Goal: Task Accomplishment & Management: Use online tool/utility

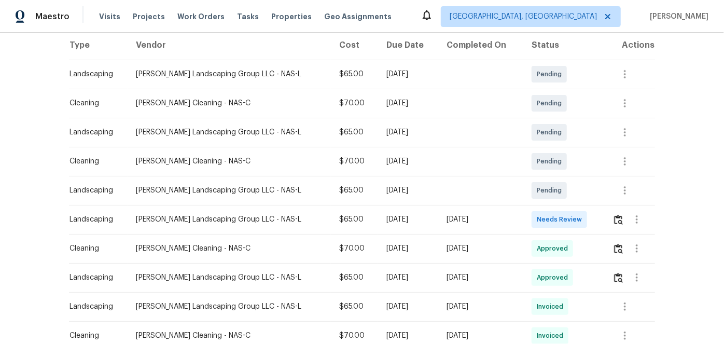
scroll to position [188, 0]
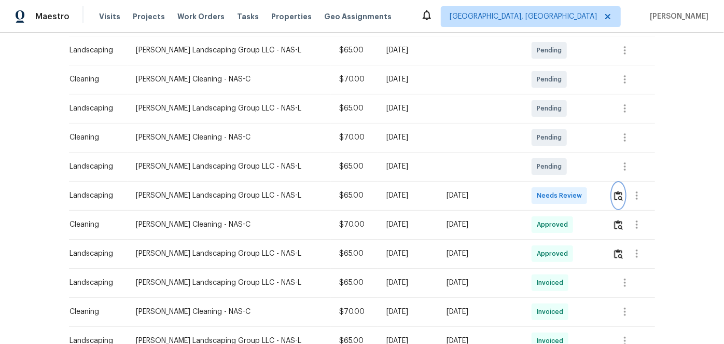
click at [615, 196] on img "button" at bounding box center [618, 196] width 9 height 10
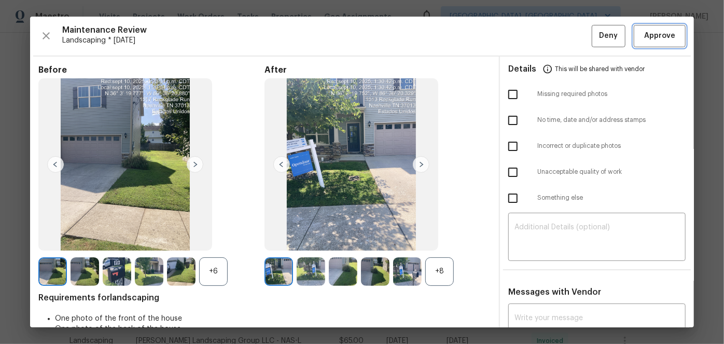
click at [647, 37] on span "Approve" at bounding box center [659, 36] width 31 height 13
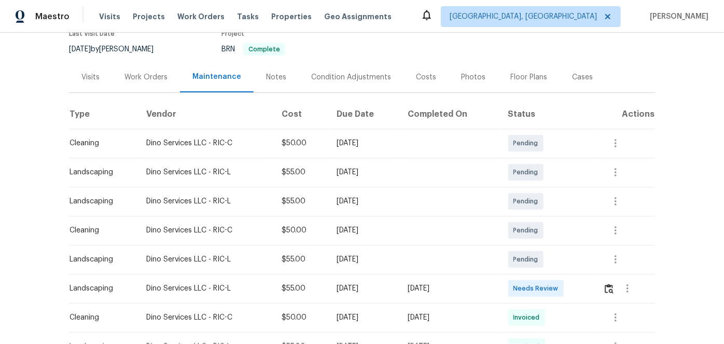
scroll to position [141, 0]
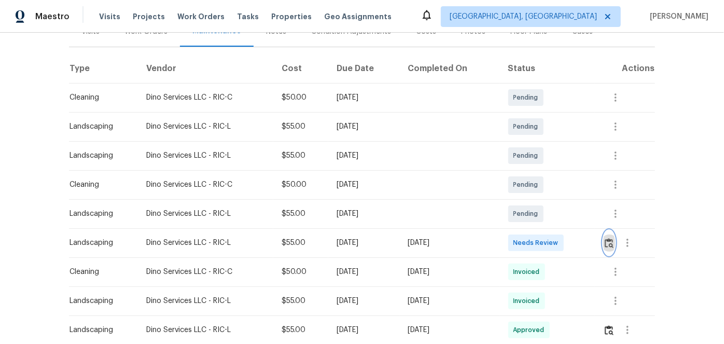
click at [611, 239] on img "button" at bounding box center [608, 243] width 9 height 10
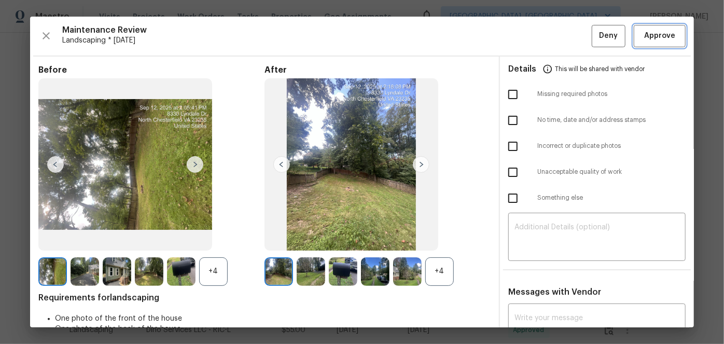
click at [644, 35] on span "Approve" at bounding box center [659, 36] width 31 height 13
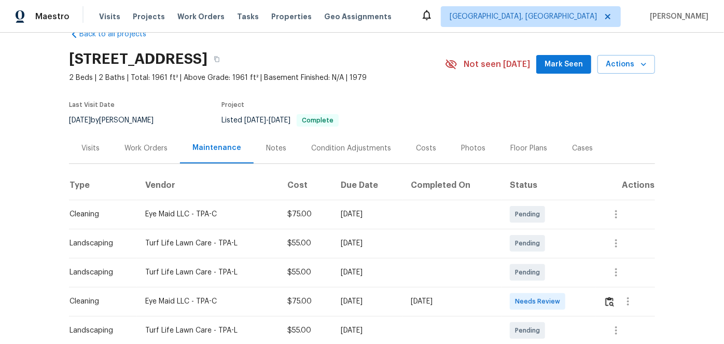
scroll to position [47, 0]
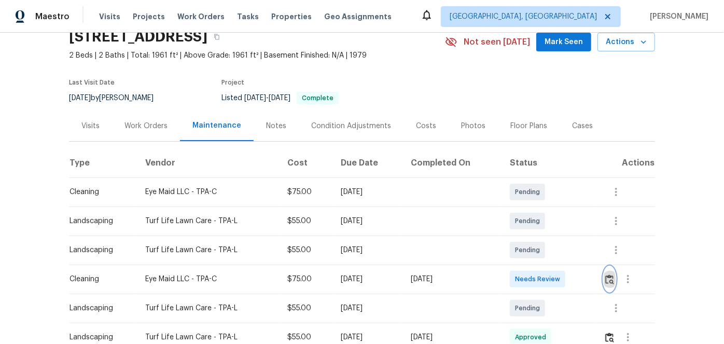
click at [608, 277] on img "button" at bounding box center [609, 279] width 9 height 10
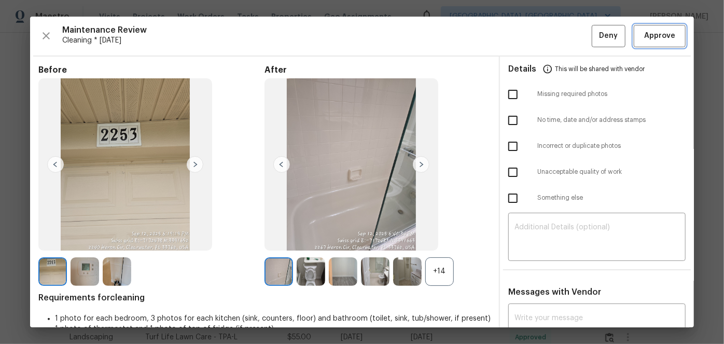
click at [644, 33] on span "Approve" at bounding box center [659, 36] width 31 height 13
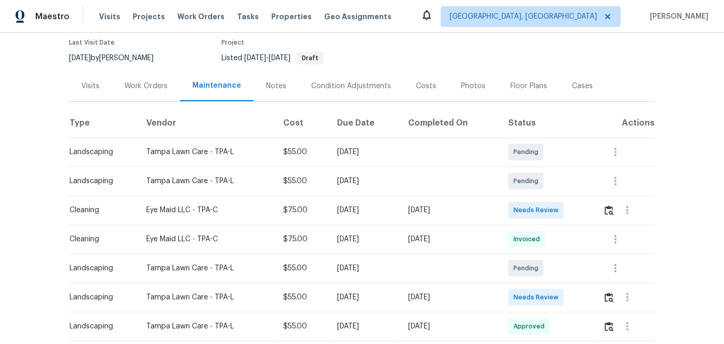
scroll to position [94, 0]
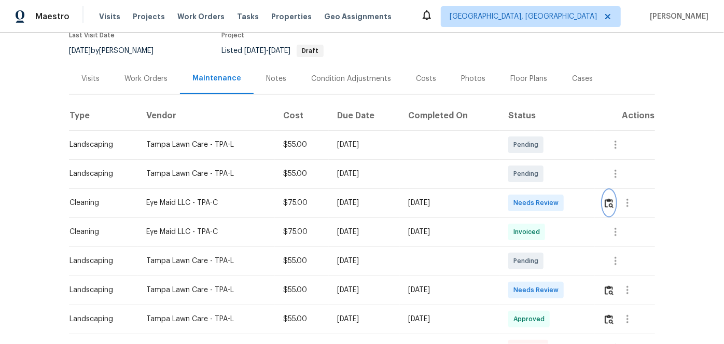
click at [609, 202] on img "button" at bounding box center [608, 203] width 9 height 10
click at [607, 202] on img "button" at bounding box center [608, 203] width 9 height 10
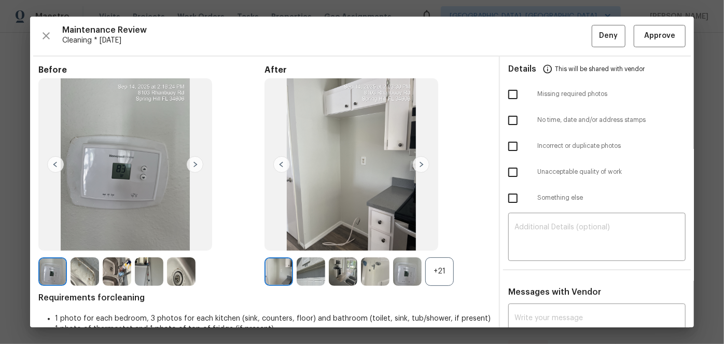
click at [508, 94] on input "checkbox" at bounding box center [513, 94] width 22 height 22
checkbox input "true"
click at [523, 232] on textarea at bounding box center [596, 237] width 165 height 29
paste textarea "Maintenance Audit Team: Hello! Unfortunately, this Cleaning visit completed on …"
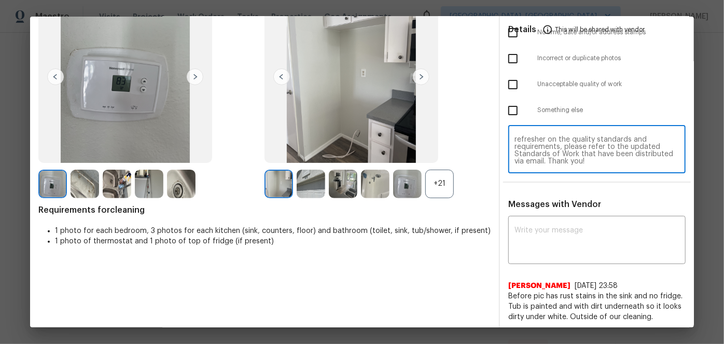
scroll to position [90, 0]
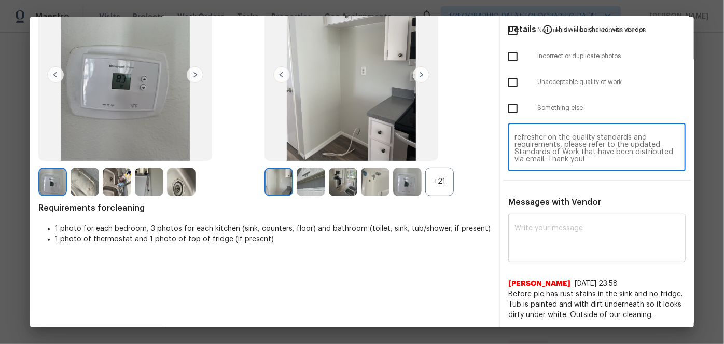
type textarea "Maintenance Audit Team: Hello! Unfortunately, this Cleaning visit completed on …"
click at [529, 222] on div "x ​" at bounding box center [596, 239] width 177 height 46
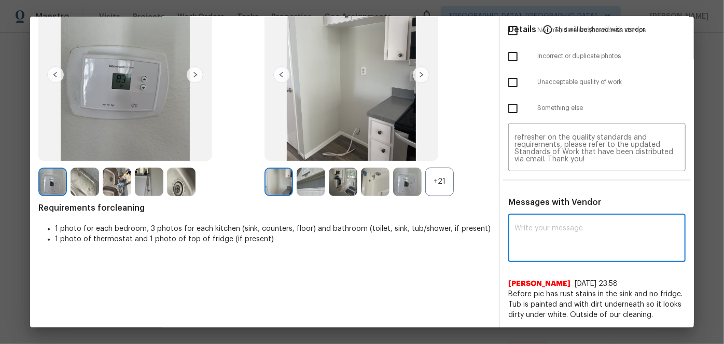
paste textarea "Maintenance Audit Team: Hello! Unfortunately, this Cleaning visit completed on …"
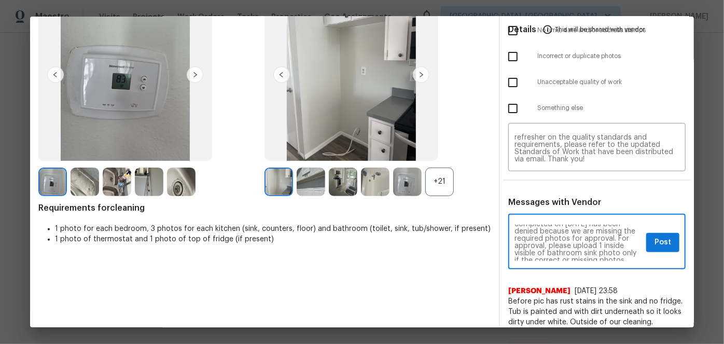
scroll to position [37, 0]
type textarea "Maintenance Audit Team: Hello! Unfortunately, this Cleaning visit completed on …"
click at [657, 244] on span "Post" at bounding box center [662, 242] width 17 height 13
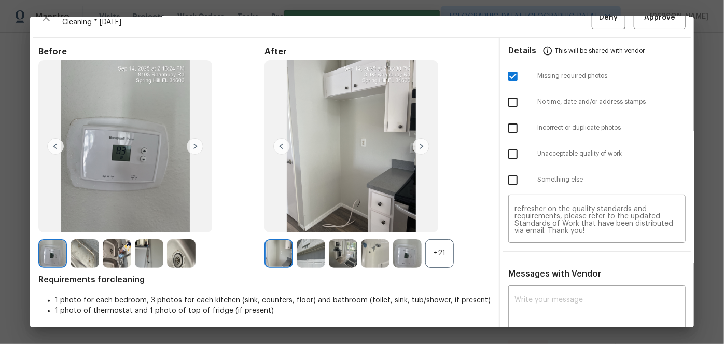
scroll to position [0, 0]
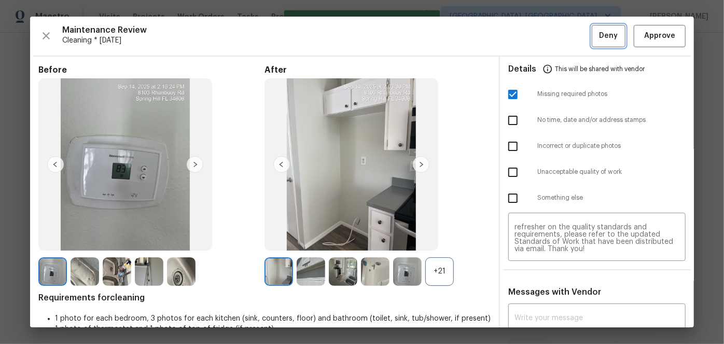
click at [591, 40] on button "Deny" at bounding box center [608, 36] width 34 height 22
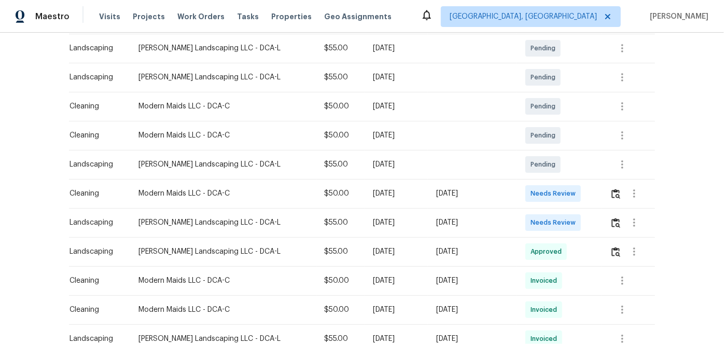
scroll to position [235, 0]
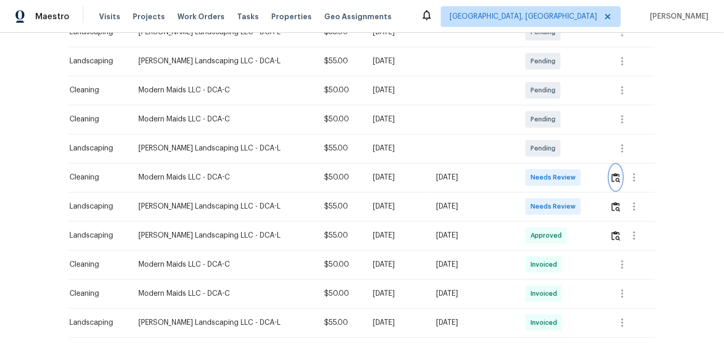
click at [615, 174] on img "button" at bounding box center [615, 178] width 9 height 10
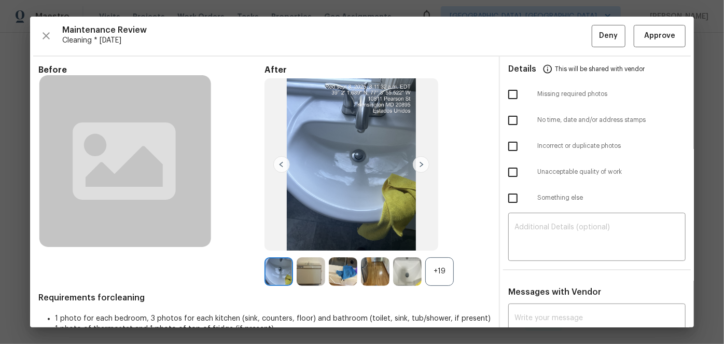
click at [504, 91] on input "checkbox" at bounding box center [513, 94] width 22 height 22
drag, startPoint x: 504, startPoint y: 93, endPoint x: 456, endPoint y: 104, distance: 49.4
click at [504, 92] on input "checkbox" at bounding box center [513, 94] width 22 height 22
checkbox input "false"
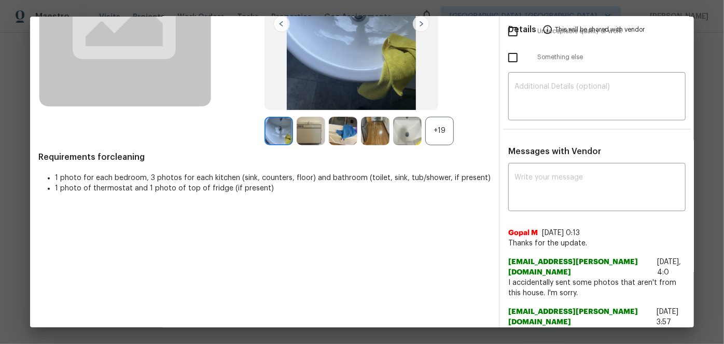
scroll to position [141, 0]
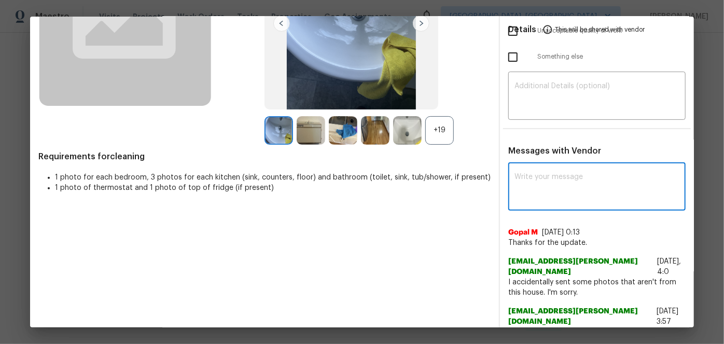
click at [514, 183] on textarea at bounding box center [596, 187] width 165 height 29
paste textarea "Maintenance Audit Team: Hello! After further review, the visit(06/09/2025) has …"
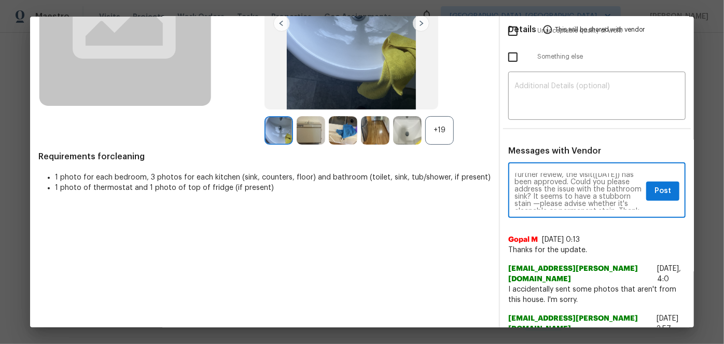
scroll to position [0, 0]
click at [540, 188] on textarea "Maintenance Audit Team: Hello! After further review, the visit(06/09/2025) has …" at bounding box center [578, 191] width 128 height 36
click at [552, 192] on textarea "Maintenance Audit Team: Hello! After further review, the visit(09/14/2025) has …" at bounding box center [578, 191] width 128 height 36
click at [519, 199] on textarea "Maintenance Audit Team: Hello! After further review, the visit(09/14/2025) has …" at bounding box center [578, 191] width 128 height 36
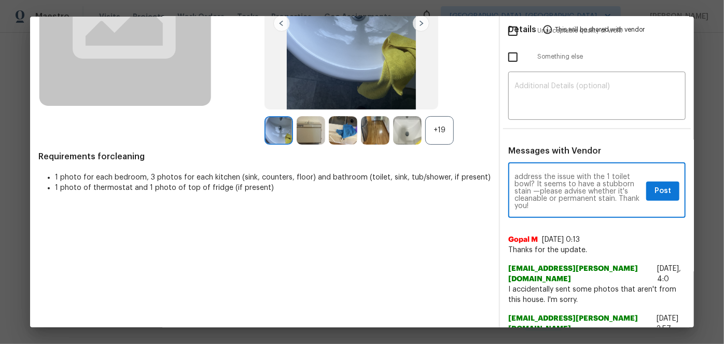
scroll to position [29, 0]
type textarea "Maintenance Audit Team: Hello! After further review, the visit(09/14/2025) has …"
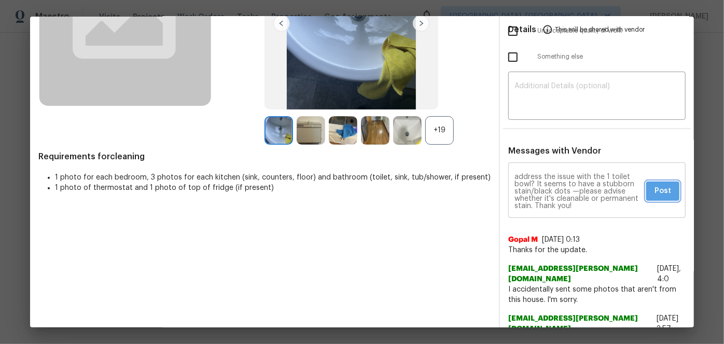
click at [654, 190] on span "Post" at bounding box center [662, 191] width 17 height 13
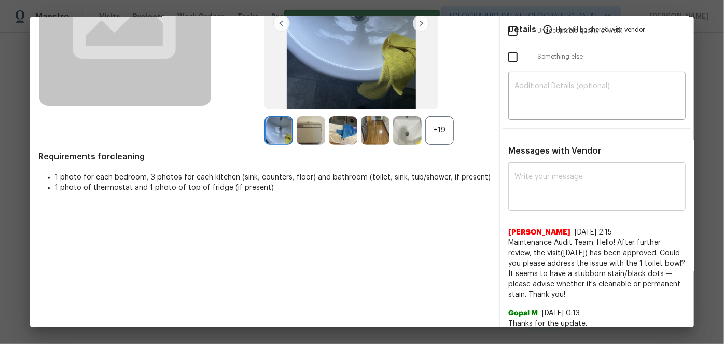
scroll to position [0, 0]
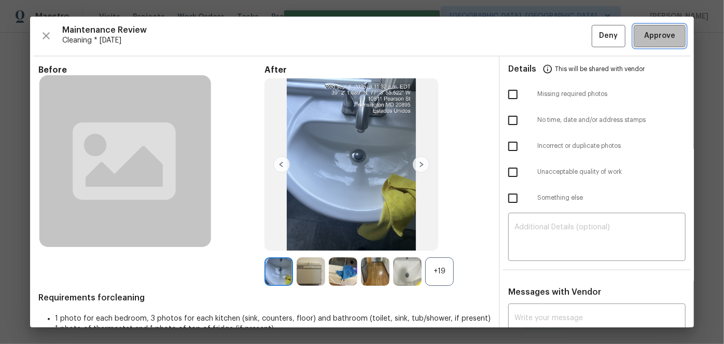
click at [633, 39] on button "Approve" at bounding box center [659, 36] width 52 height 22
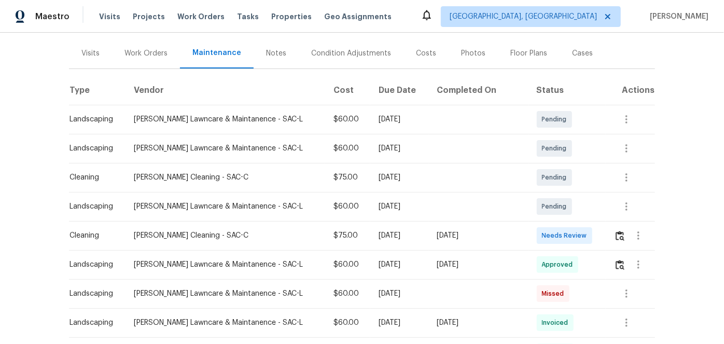
scroll to position [141, 0]
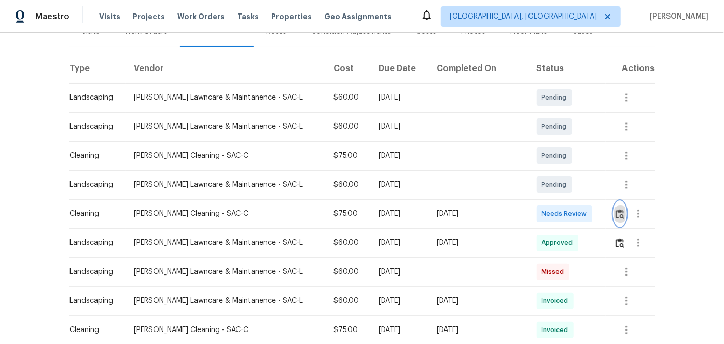
click at [616, 214] on img "button" at bounding box center [619, 214] width 9 height 10
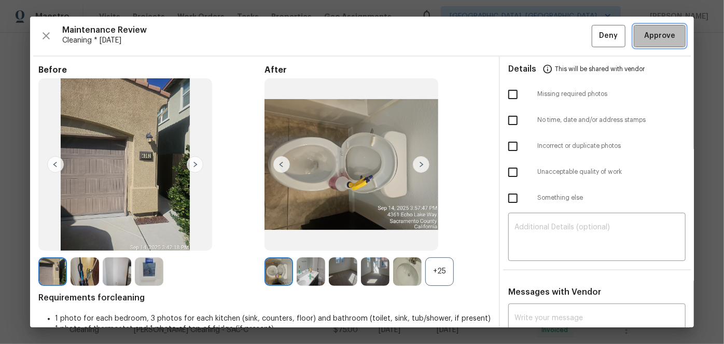
click at [665, 32] on span "Approve" at bounding box center [659, 36] width 31 height 13
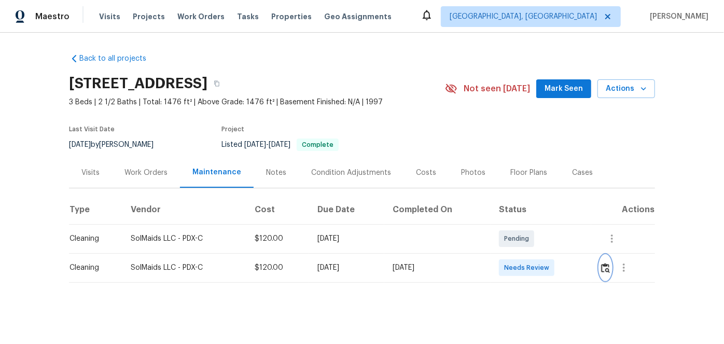
click at [602, 268] on img "button" at bounding box center [605, 268] width 9 height 10
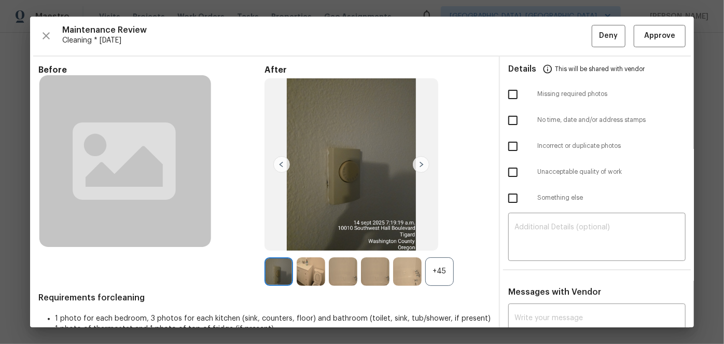
click at [504, 146] on input "checkbox" at bounding box center [513, 146] width 22 height 22
checkbox input "true"
click at [521, 231] on textarea at bounding box center [596, 237] width 165 height 29
paste textarea "Maintenance Audit Team: Hello! Unfortunately this Cleaning visit completed on 0…"
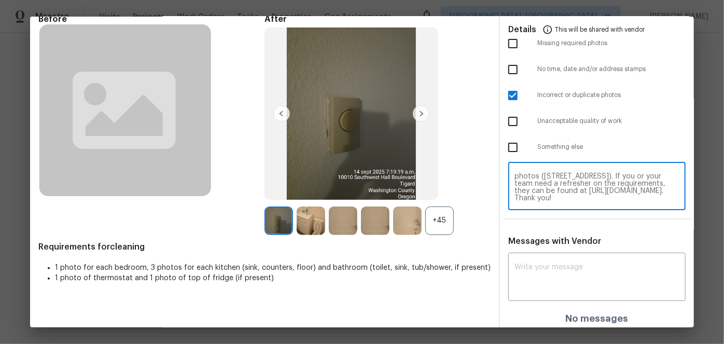
scroll to position [54, 0]
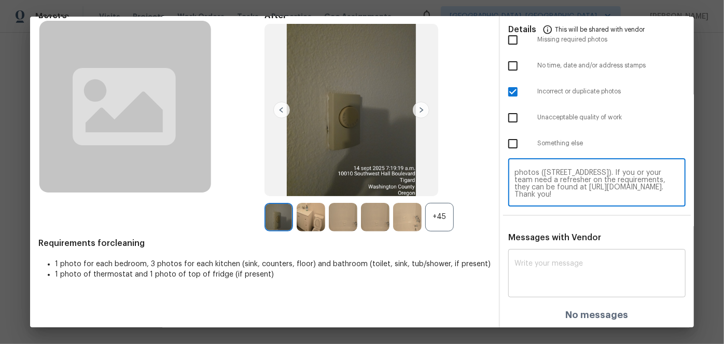
type textarea "Maintenance Audit Team: Hello! Unfortunately this Cleaning visit completed on 0…"
click at [521, 255] on div "x ​" at bounding box center [596, 274] width 177 height 46
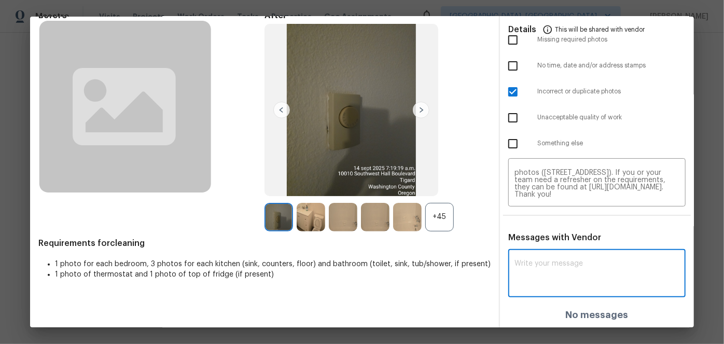
paste textarea "Maintenance Audit Team: Hello! Unfortunately this Cleaning visit completed on 0…"
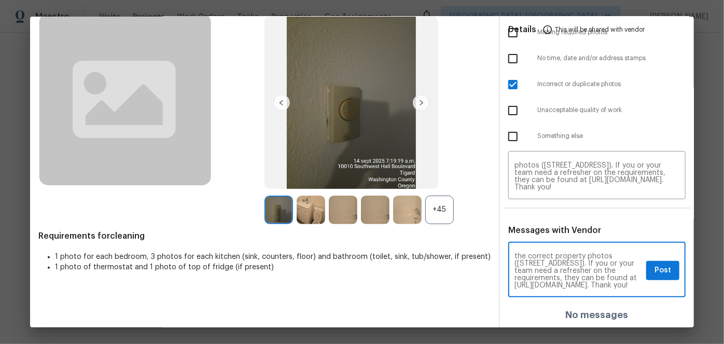
scroll to position [65, 0]
type textarea "Maintenance Audit Team: Hello! Unfortunately this Cleaning visit completed on 0…"
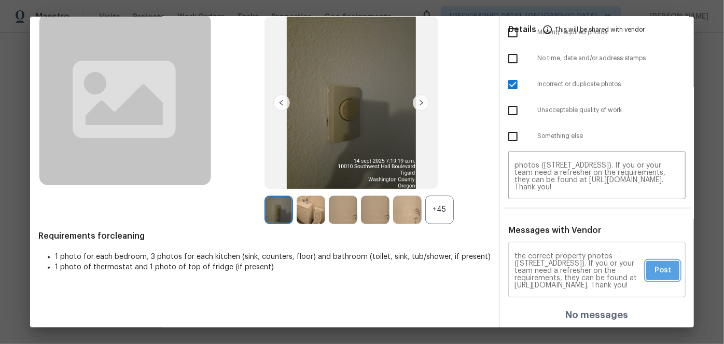
click at [654, 270] on span "Post" at bounding box center [662, 270] width 17 height 13
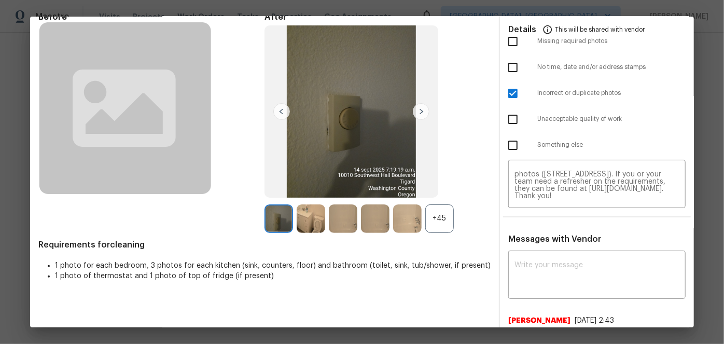
scroll to position [0, 0]
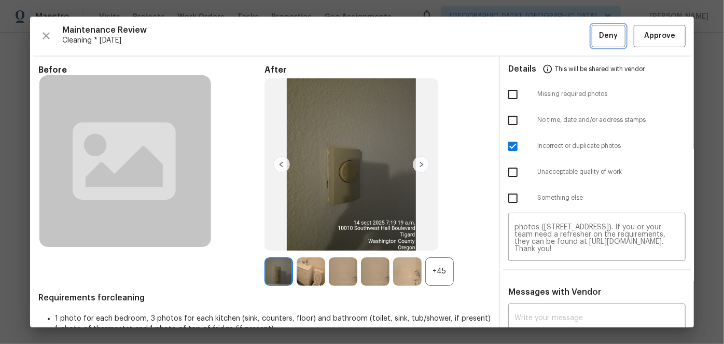
click at [591, 36] on button "Deny" at bounding box center [608, 36] width 34 height 22
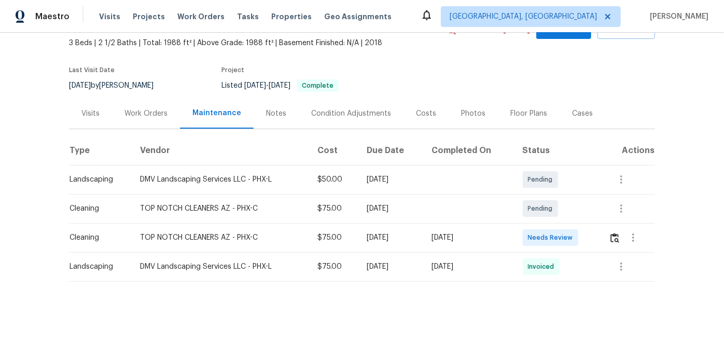
scroll to position [65, 0]
click at [610, 233] on img "button" at bounding box center [614, 238] width 9 height 10
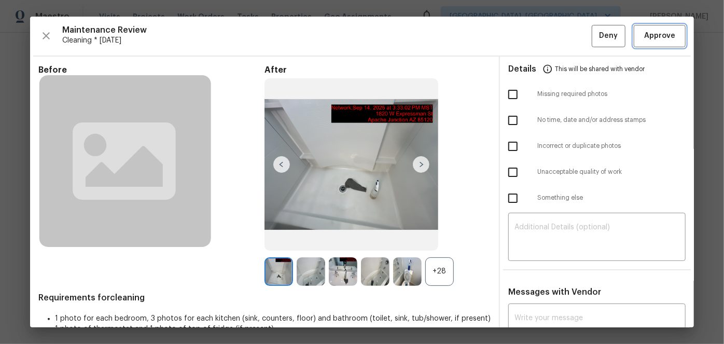
drag, startPoint x: 637, startPoint y: 36, endPoint x: 612, endPoint y: 33, distance: 24.6
click at [642, 34] on span "Approve" at bounding box center [659, 36] width 35 height 13
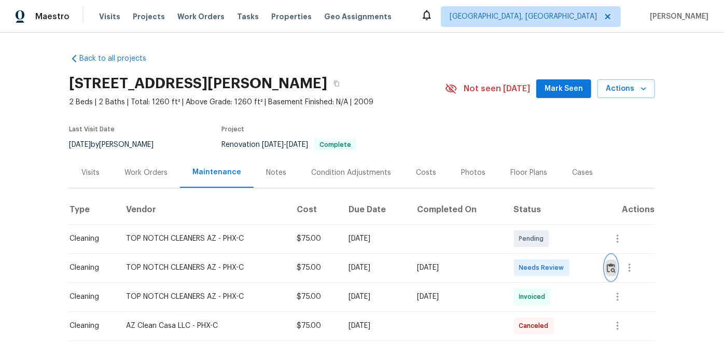
click at [614, 266] on img "button" at bounding box center [610, 268] width 9 height 10
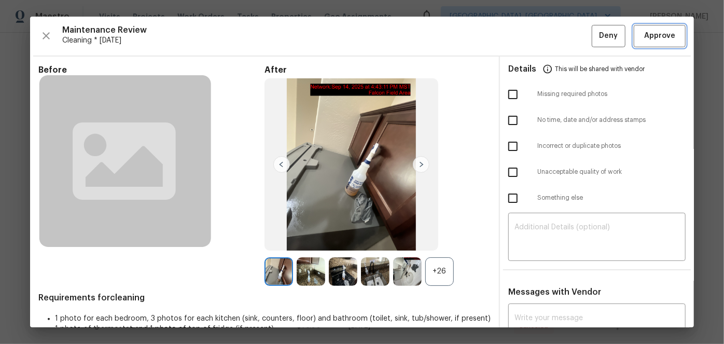
click at [644, 40] on span "Approve" at bounding box center [659, 36] width 31 height 13
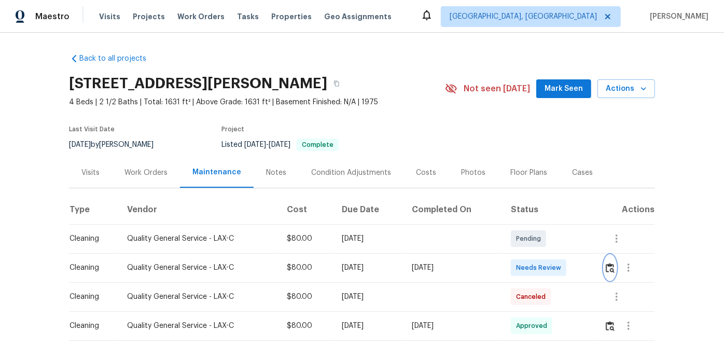
click at [610, 268] on img "button" at bounding box center [609, 268] width 9 height 10
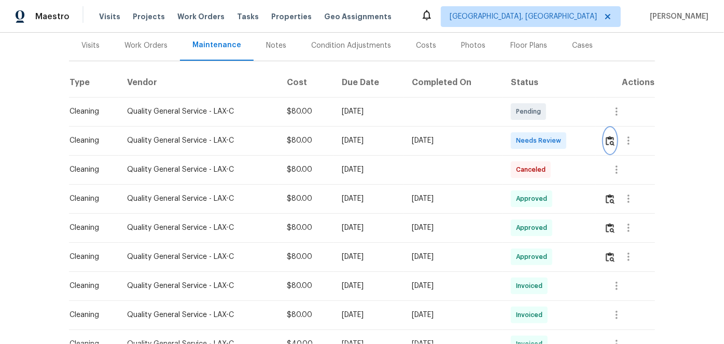
scroll to position [120, 0]
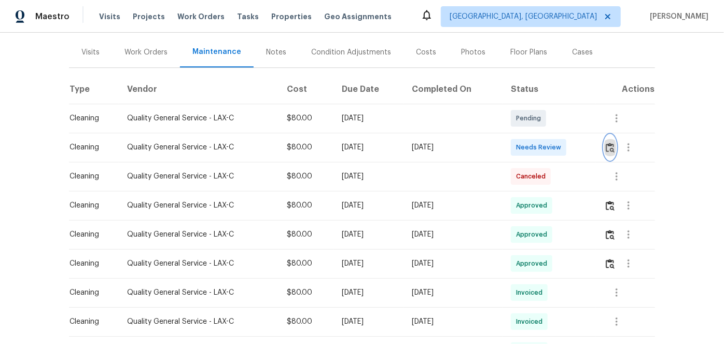
click at [607, 149] on img "button" at bounding box center [609, 148] width 9 height 10
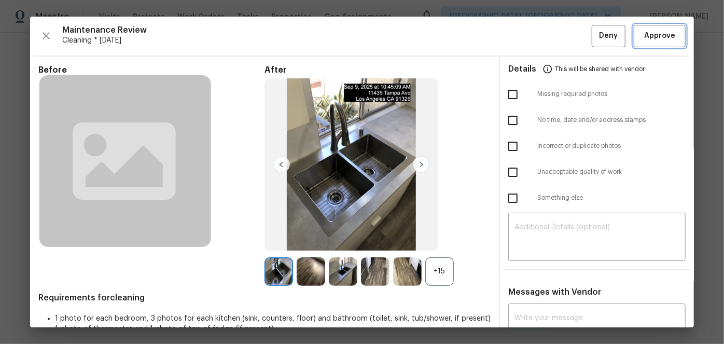
drag, startPoint x: 646, startPoint y: 40, endPoint x: 639, endPoint y: 39, distance: 7.9
click at [646, 39] on span "Approve" at bounding box center [659, 36] width 31 height 13
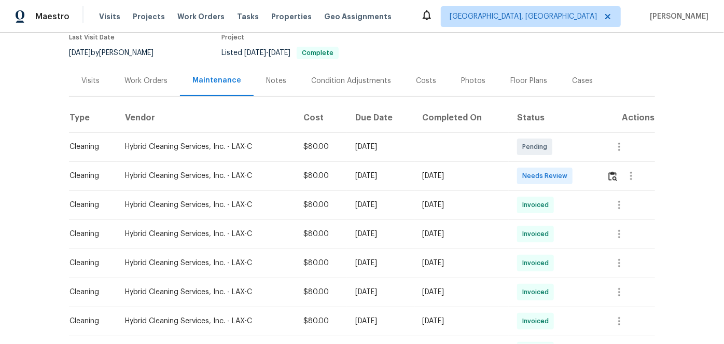
scroll to position [94, 0]
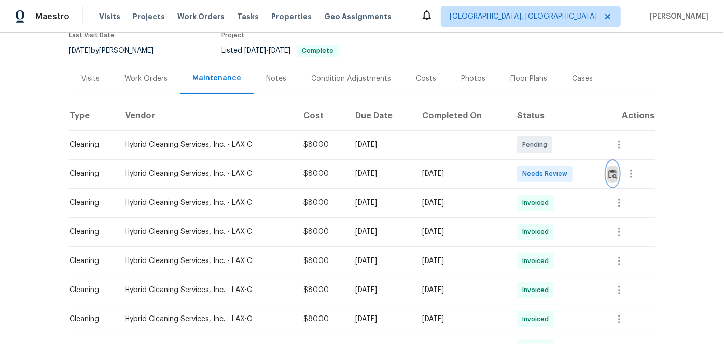
click at [610, 173] on img "button" at bounding box center [612, 174] width 9 height 10
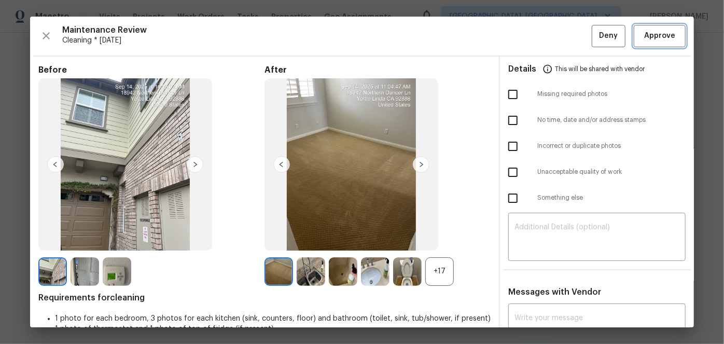
click at [644, 39] on span "Approve" at bounding box center [659, 36] width 31 height 13
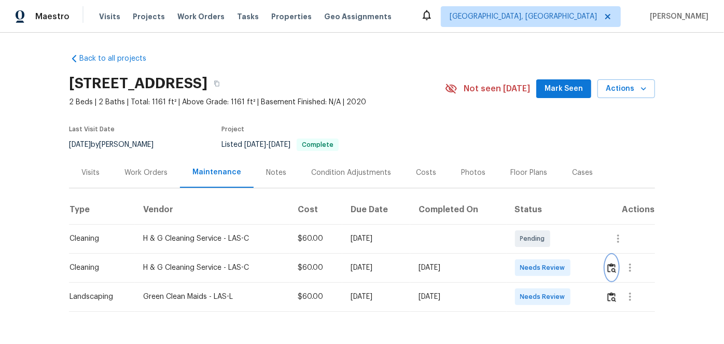
click at [607, 268] on img "button" at bounding box center [611, 268] width 9 height 10
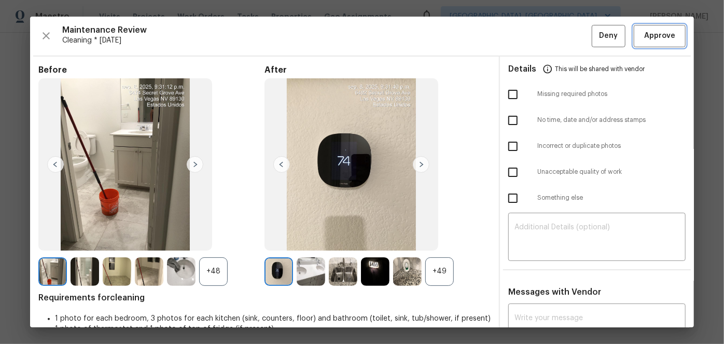
click at [663, 36] on span "Approve" at bounding box center [659, 36] width 31 height 13
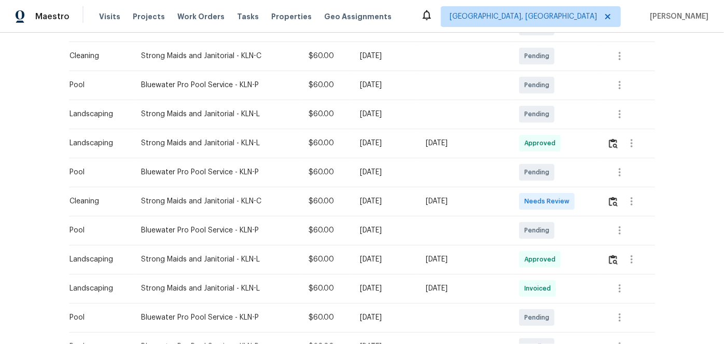
scroll to position [330, 0]
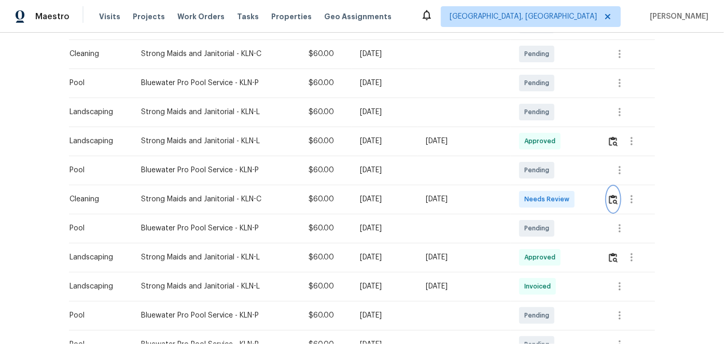
click at [611, 197] on img "button" at bounding box center [613, 199] width 9 height 10
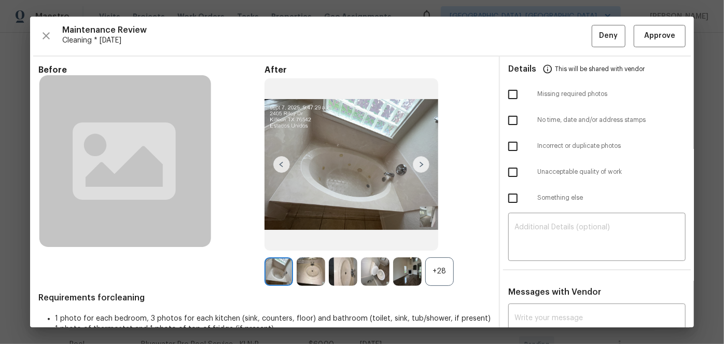
click at [430, 263] on div "+28" at bounding box center [439, 271] width 29 height 29
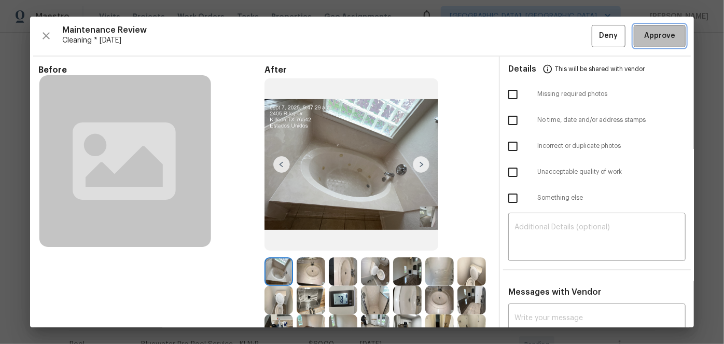
click at [644, 41] on span "Approve" at bounding box center [659, 36] width 31 height 13
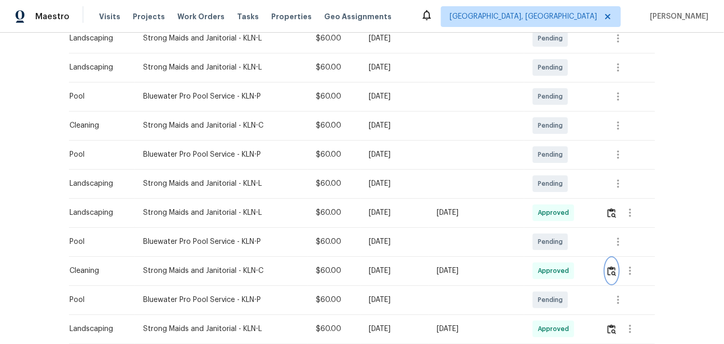
scroll to position [235, 0]
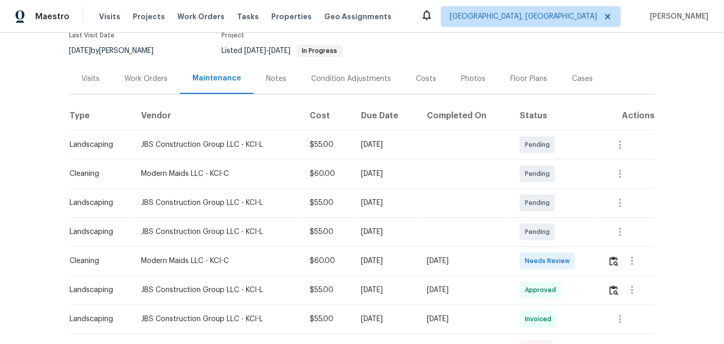
scroll to position [141, 0]
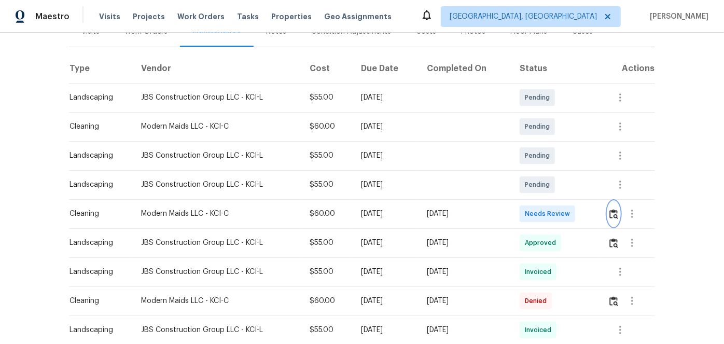
click at [610, 213] on img "button" at bounding box center [613, 214] width 9 height 10
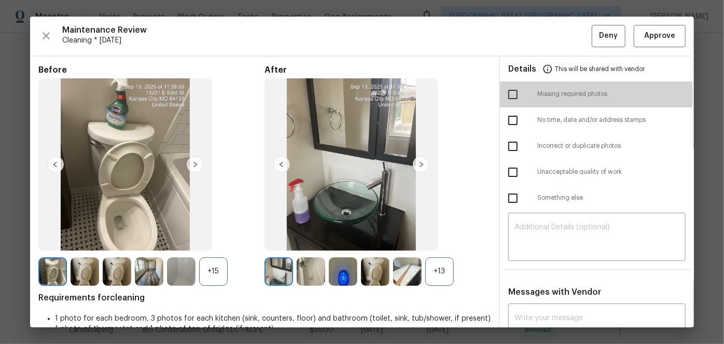
click at [505, 95] on input "checkbox" at bounding box center [513, 94] width 22 height 22
checkbox input "true"
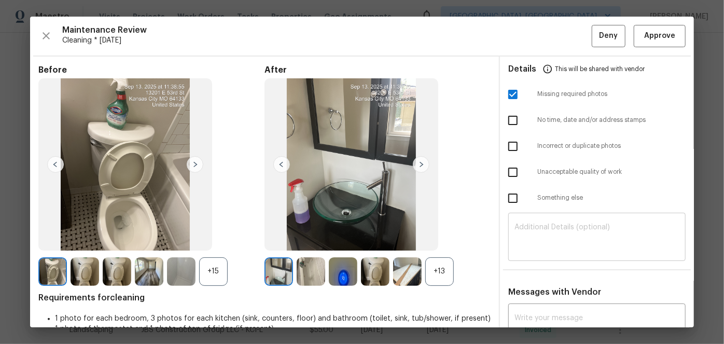
click at [508, 225] on div "​" at bounding box center [596, 238] width 177 height 46
paste textarea "Maintenance Audit Team: Hello! Unfortunately, this Cleaning visit completed on …"
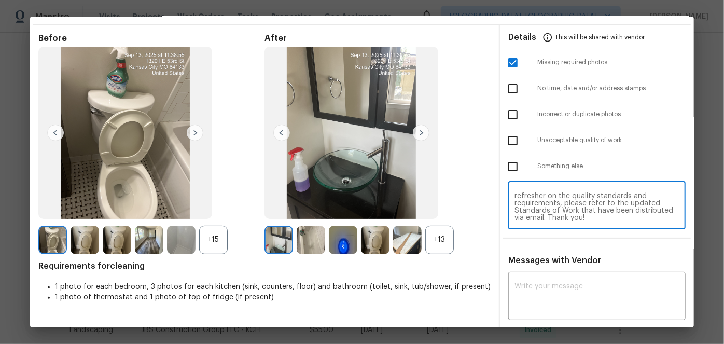
scroll to position [47, 0]
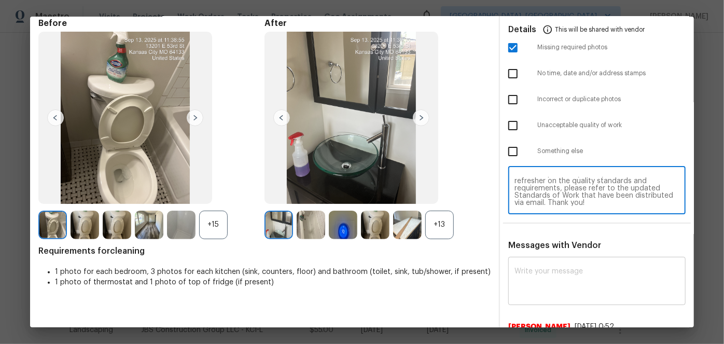
type textarea "Maintenance Audit Team: Hello! Unfortunately, this Cleaning visit completed on …"
click at [524, 264] on div "x ​" at bounding box center [596, 282] width 177 height 46
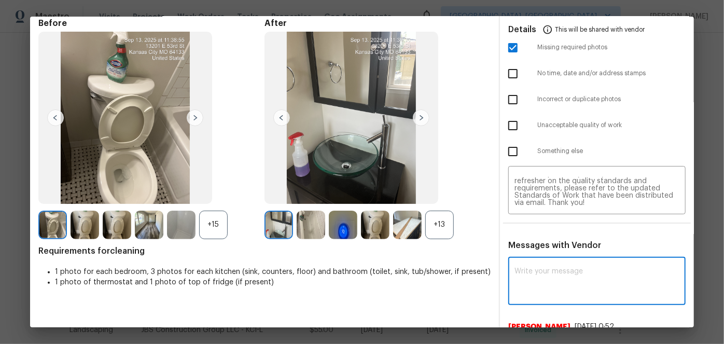
paste textarea "Maintenance Audit Team: Hello! Unfortunately, this Cleaning visit completed on …"
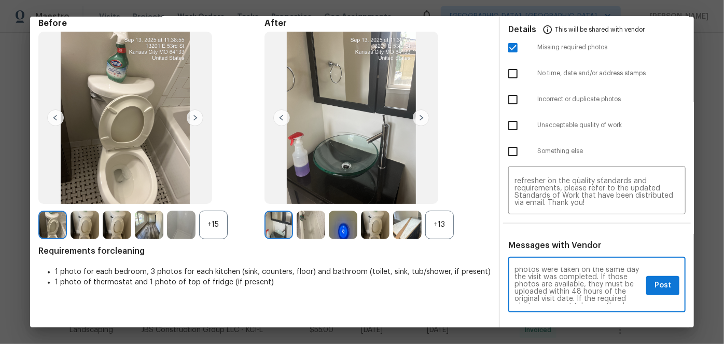
scroll to position [75, 0]
type textarea "Maintenance Audit Team: Hello! Unfortunately, this Cleaning visit completed on …"
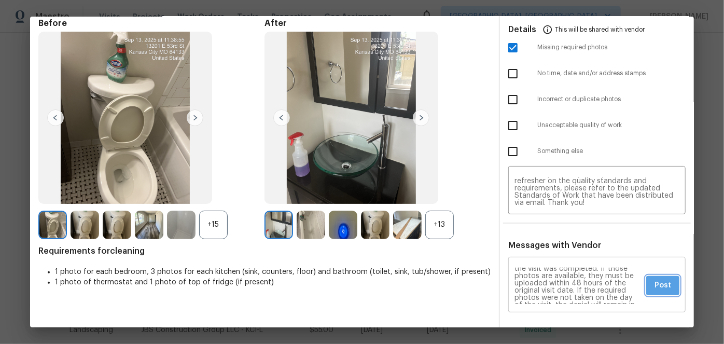
click at [654, 281] on span "Post" at bounding box center [662, 285] width 17 height 13
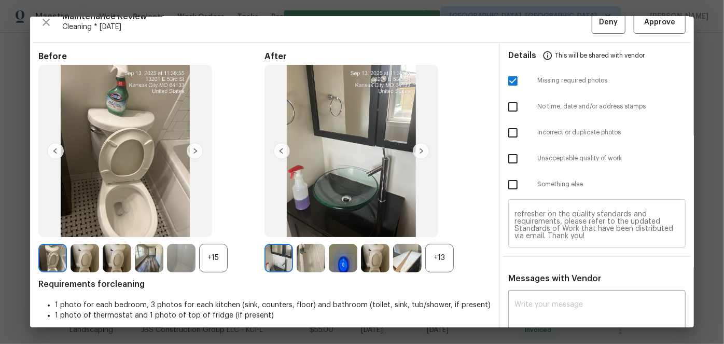
scroll to position [0, 0]
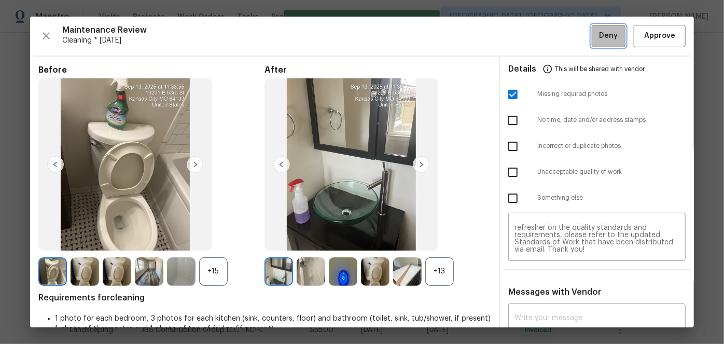
click at [608, 35] on span "Deny" at bounding box center [608, 36] width 19 height 13
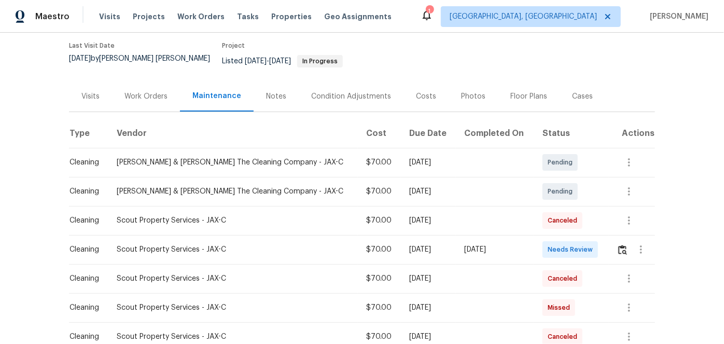
scroll to position [94, 0]
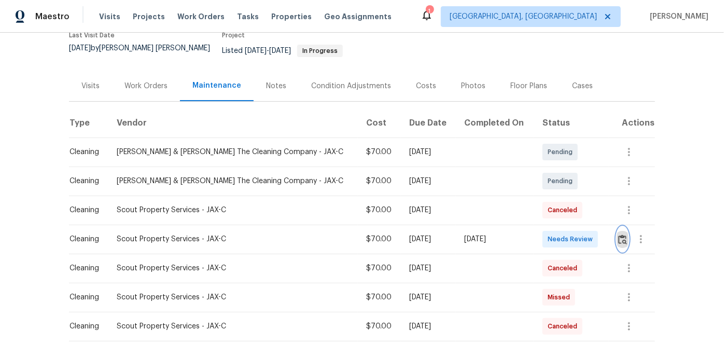
click at [619, 239] on img "button" at bounding box center [622, 239] width 9 height 10
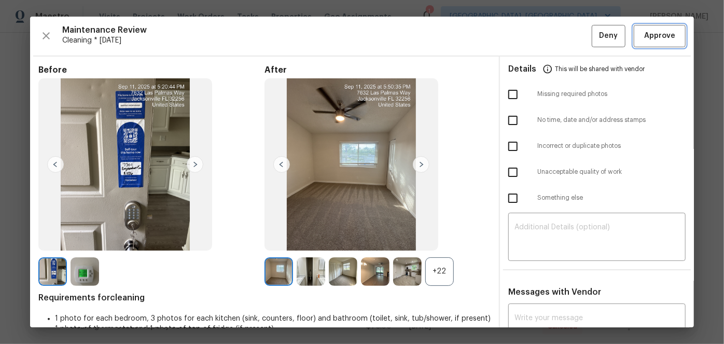
click at [665, 32] on span "Approve" at bounding box center [659, 36] width 31 height 13
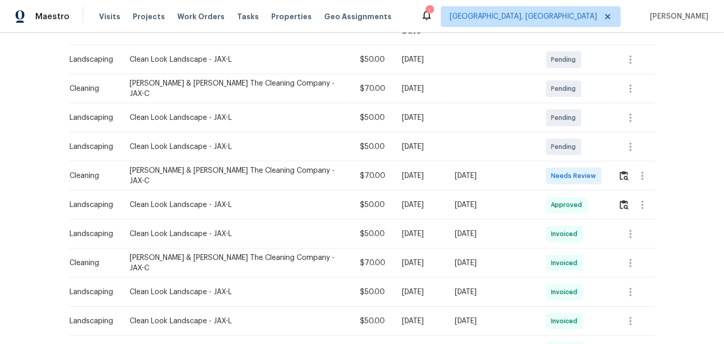
scroll to position [188, 0]
click at [620, 170] on img "button" at bounding box center [623, 175] width 9 height 10
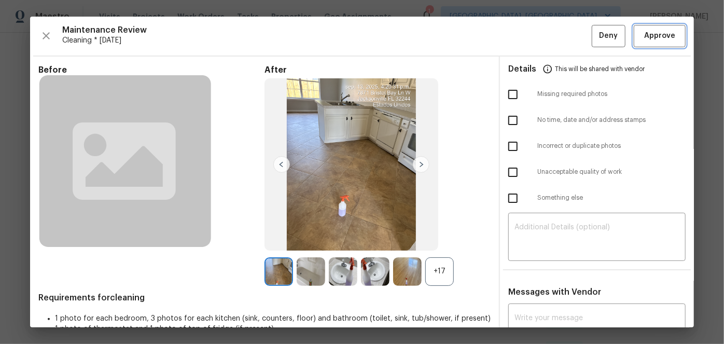
click at [645, 39] on span "Approve" at bounding box center [659, 36] width 31 height 13
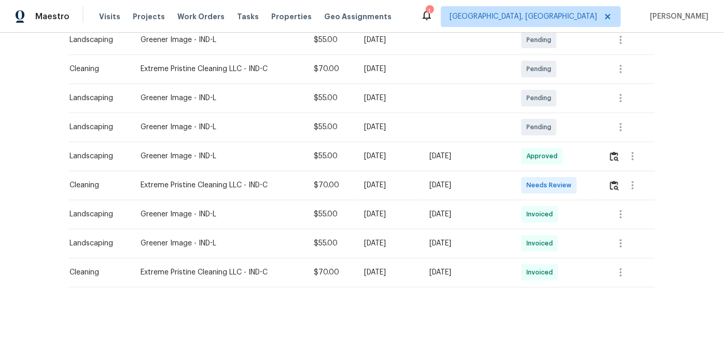
scroll to position [210, 0]
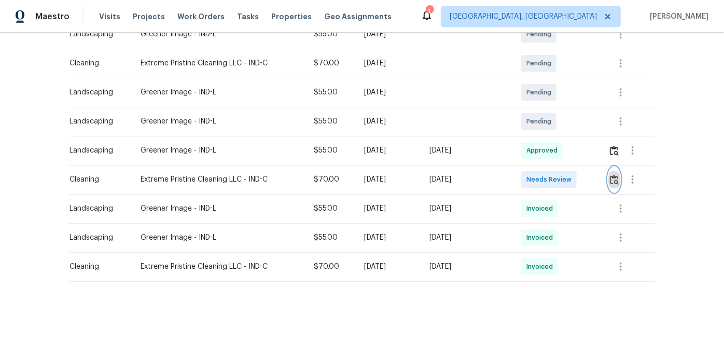
click at [616, 175] on img "button" at bounding box center [614, 180] width 9 height 10
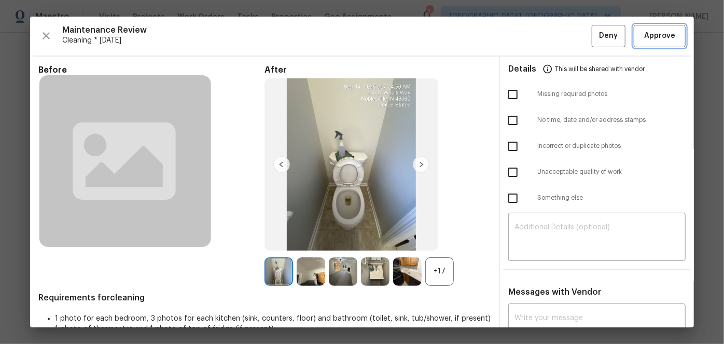
click at [654, 31] on span "Approve" at bounding box center [659, 36] width 31 height 13
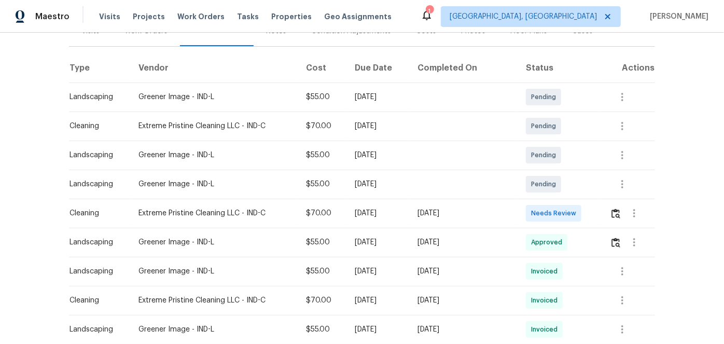
scroll to position [188, 0]
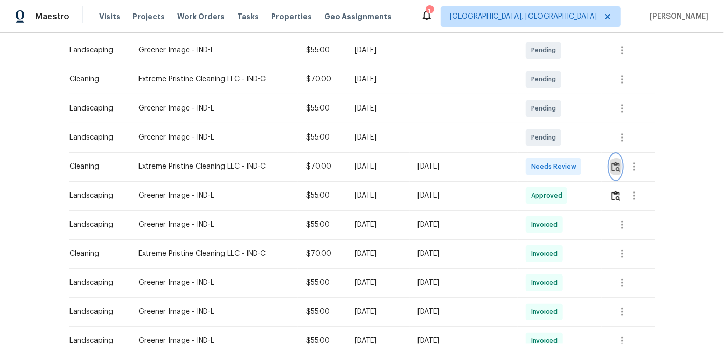
click at [611, 162] on img "button" at bounding box center [615, 167] width 9 height 10
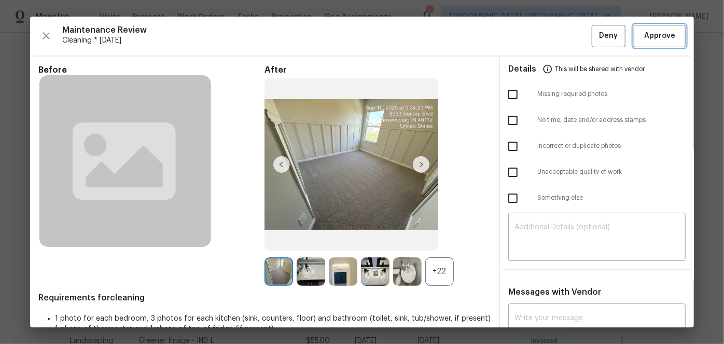
click at [662, 35] on span "Approve" at bounding box center [659, 36] width 31 height 13
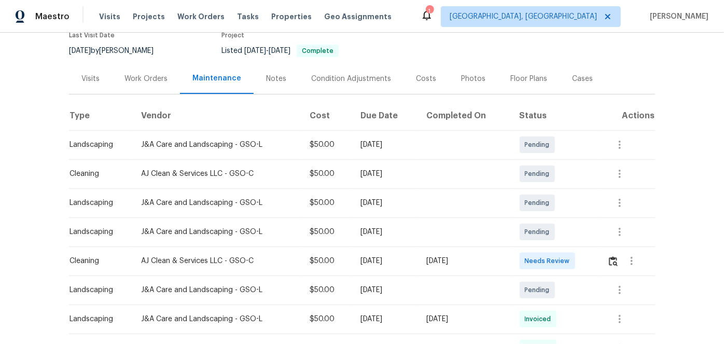
scroll to position [188, 0]
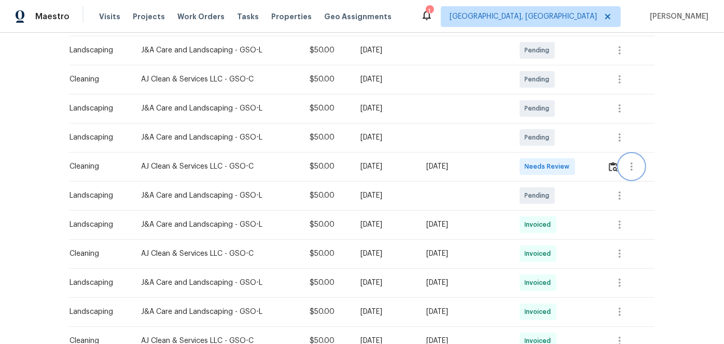
click at [619, 166] on button "button" at bounding box center [631, 166] width 25 height 25
click at [612, 165] on div at bounding box center [362, 172] width 724 height 344
click at [613, 165] on img "button" at bounding box center [613, 167] width 9 height 10
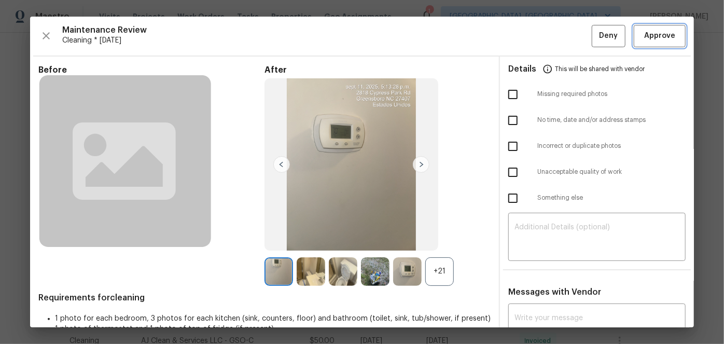
drag, startPoint x: 643, startPoint y: 37, endPoint x: 625, endPoint y: 39, distance: 18.7
click at [644, 37] on span "Approve" at bounding box center [659, 36] width 31 height 13
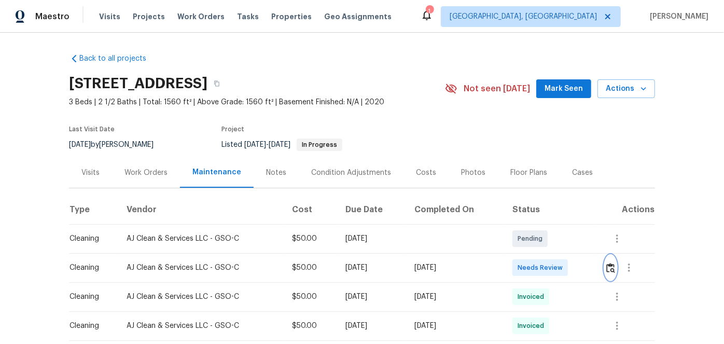
click at [611, 268] on img "button" at bounding box center [610, 268] width 9 height 10
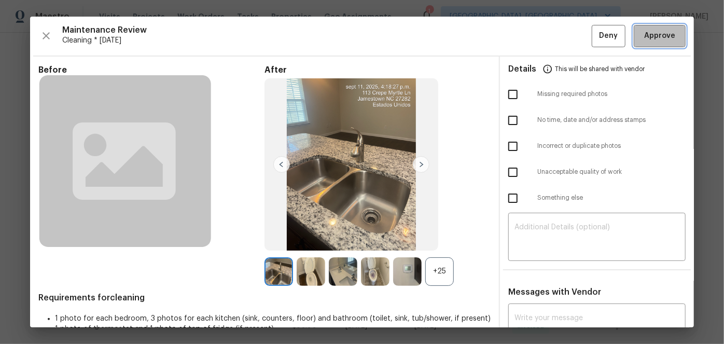
click at [646, 41] on span "Approve" at bounding box center [659, 36] width 31 height 13
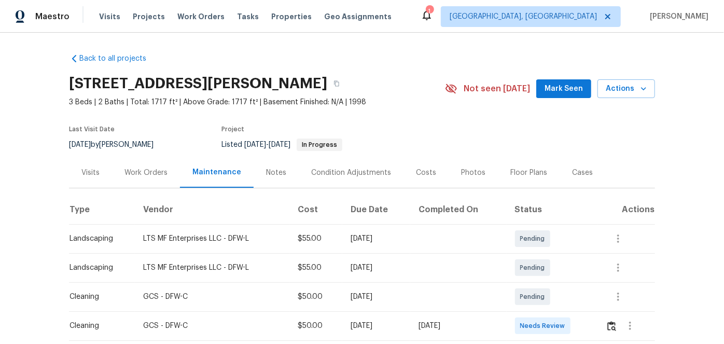
scroll to position [47, 0]
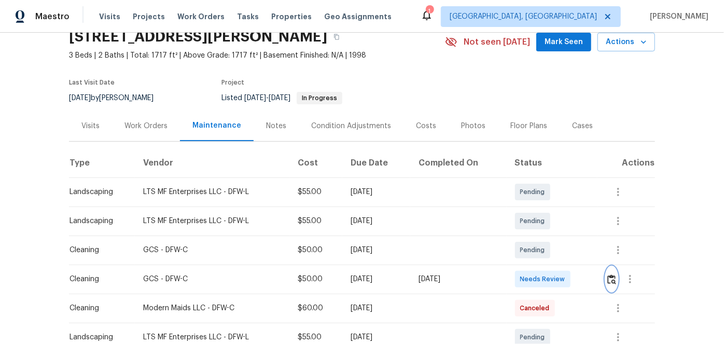
click at [608, 275] on img "button" at bounding box center [611, 279] width 9 height 10
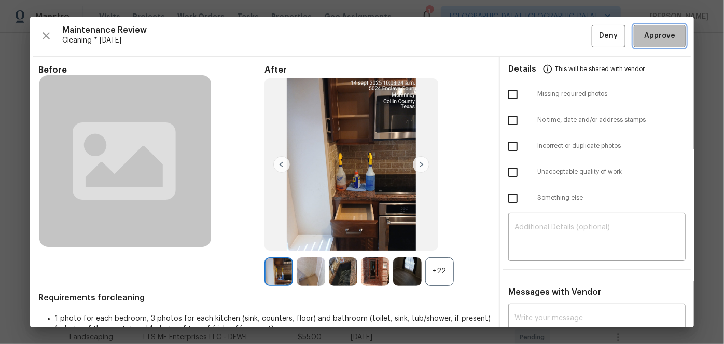
click at [662, 29] on button "Approve" at bounding box center [659, 36] width 52 height 22
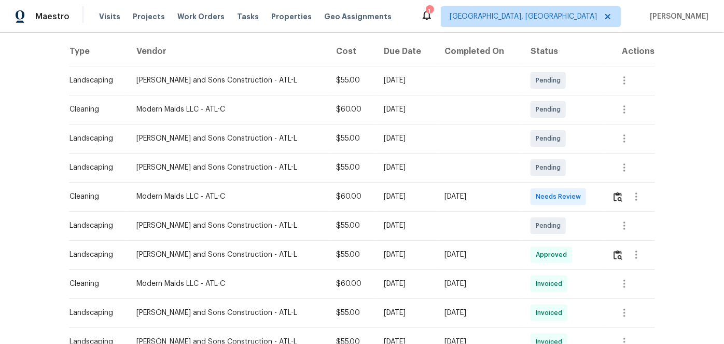
scroll to position [188, 0]
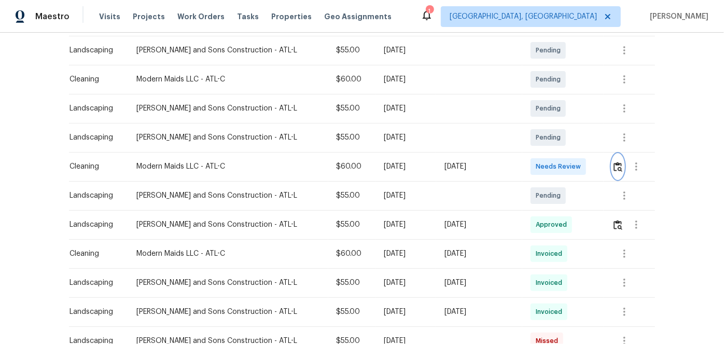
click at [614, 165] on img "button" at bounding box center [617, 167] width 9 height 10
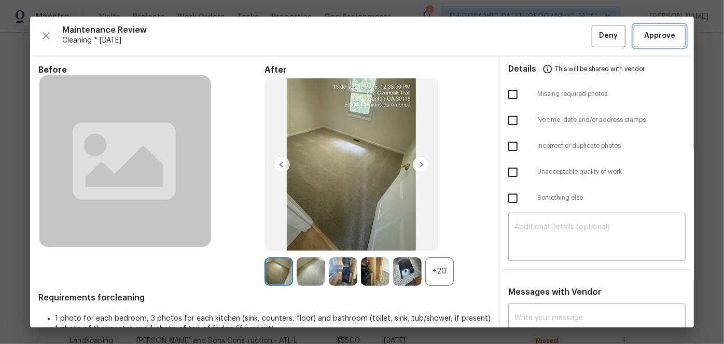
click at [644, 37] on span "Approve" at bounding box center [659, 36] width 31 height 13
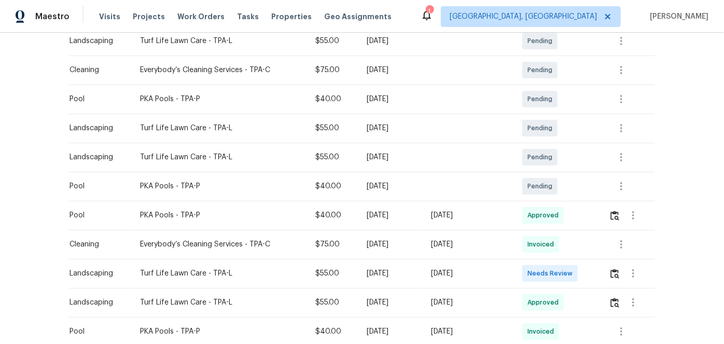
scroll to position [282, 0]
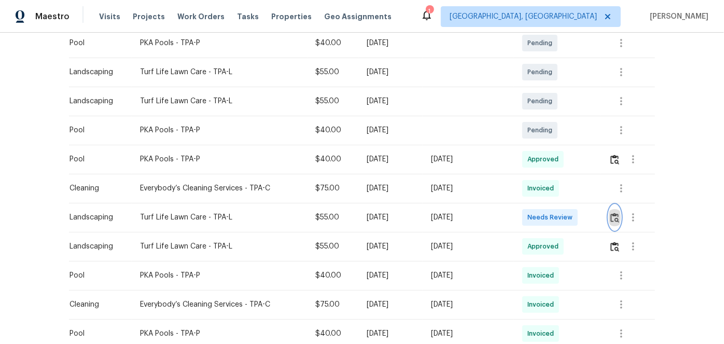
click at [613, 215] on img "button" at bounding box center [614, 218] width 9 height 10
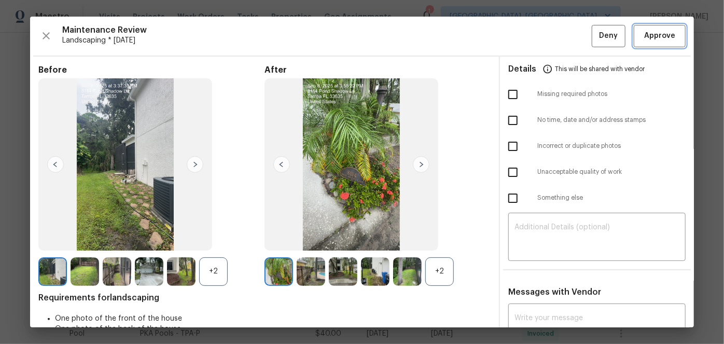
click at [658, 36] on span "Approve" at bounding box center [659, 36] width 31 height 13
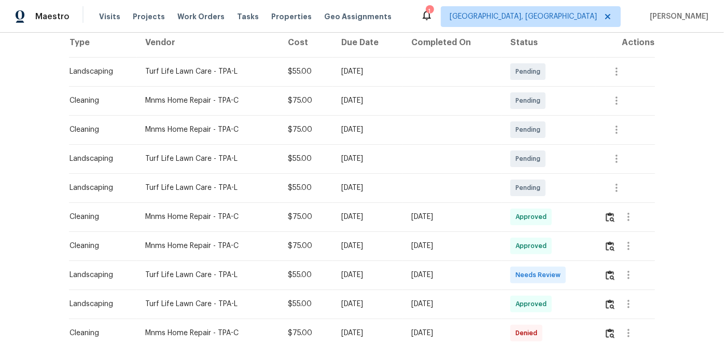
scroll to position [235, 0]
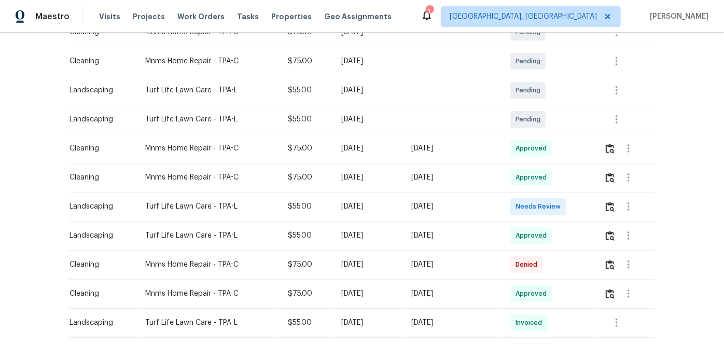
click at [602, 204] on td at bounding box center [625, 206] width 59 height 29
click at [606, 206] on img "button" at bounding box center [609, 207] width 9 height 10
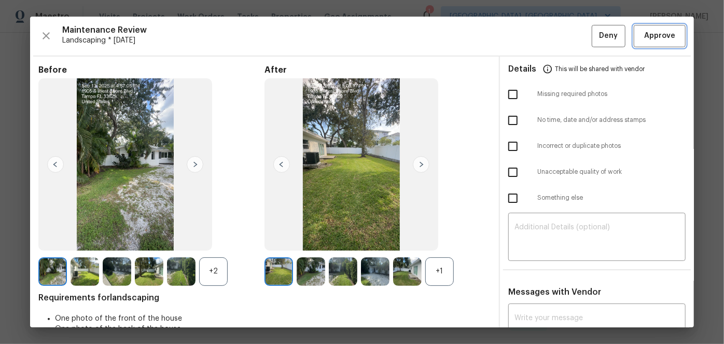
click at [644, 39] on span "Approve" at bounding box center [659, 36] width 31 height 13
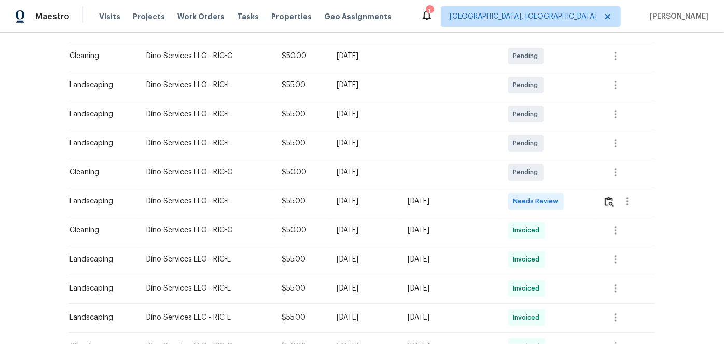
scroll to position [188, 0]
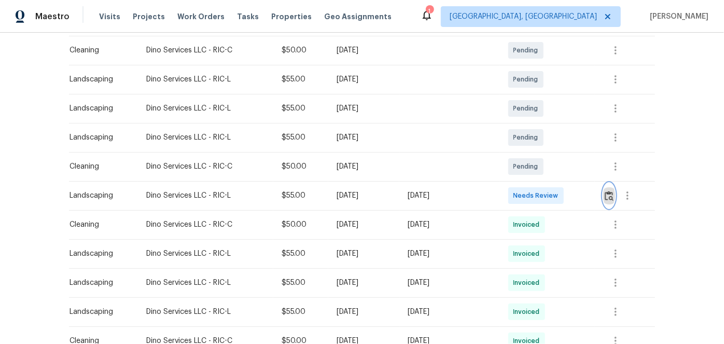
click at [609, 193] on img "button" at bounding box center [608, 196] width 9 height 10
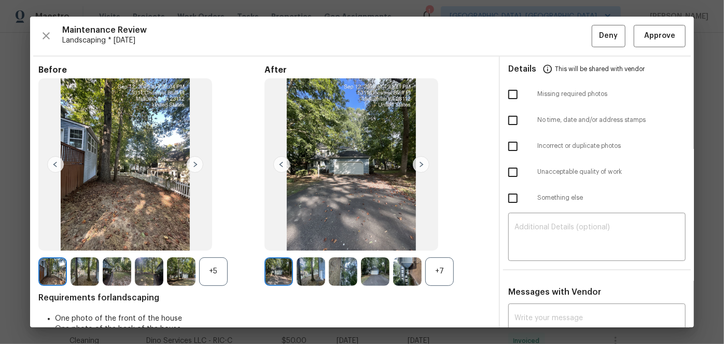
click at [418, 163] on img at bounding box center [421, 164] width 17 height 17
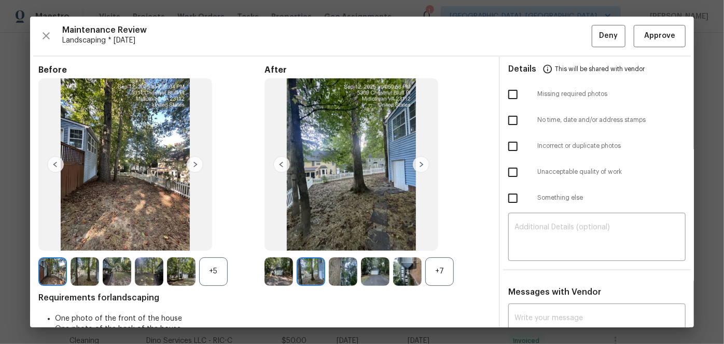
click at [437, 275] on div "+7" at bounding box center [439, 271] width 29 height 29
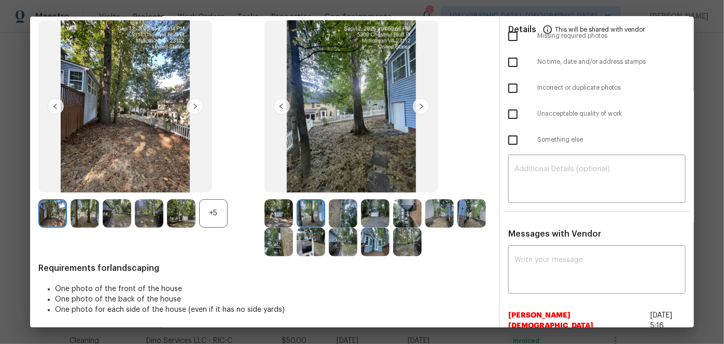
scroll to position [0, 0]
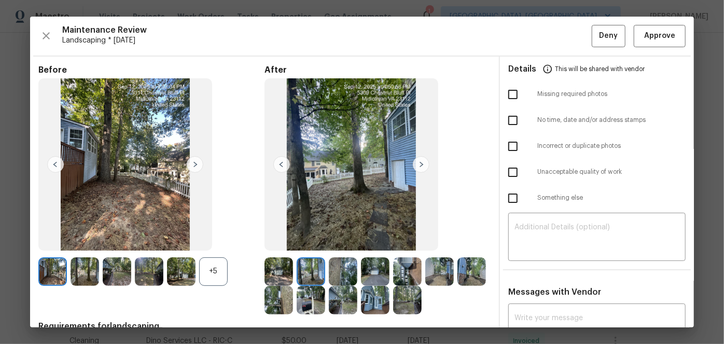
click at [419, 166] on img at bounding box center [421, 164] width 17 height 17
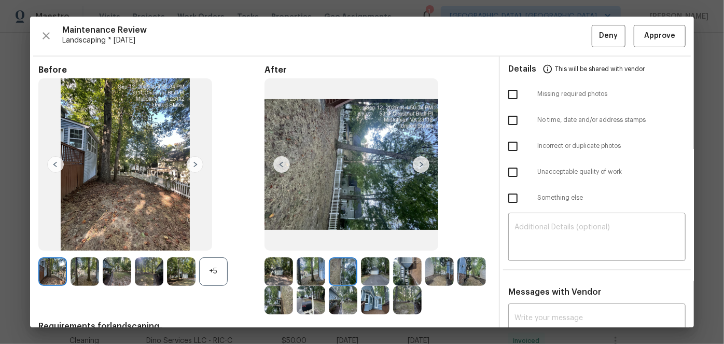
click at [419, 166] on img at bounding box center [421, 164] width 17 height 17
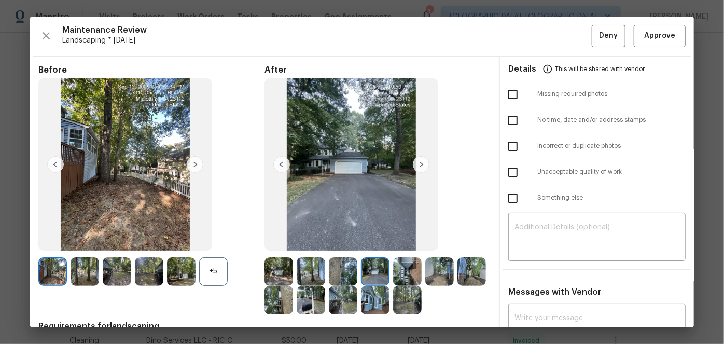
click at [419, 166] on img at bounding box center [421, 164] width 17 height 17
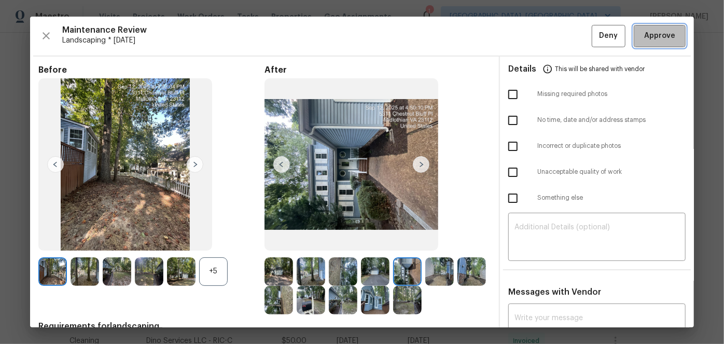
click at [645, 33] on span "Approve" at bounding box center [659, 36] width 31 height 13
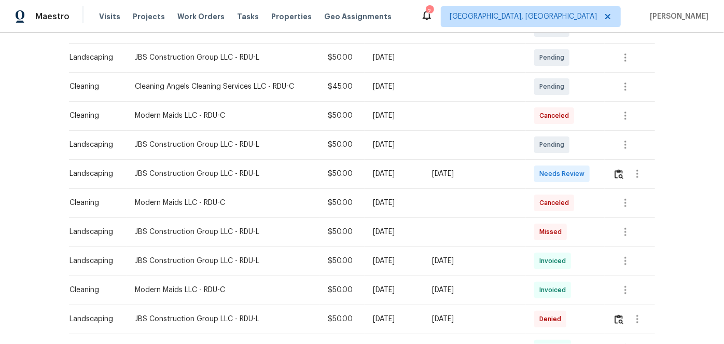
scroll to position [235, 0]
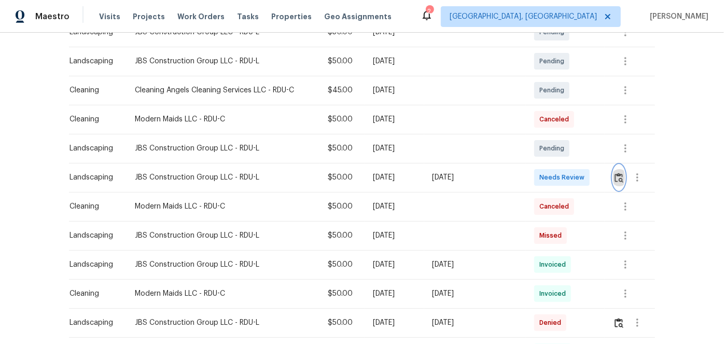
click at [617, 178] on img "button" at bounding box center [618, 178] width 9 height 10
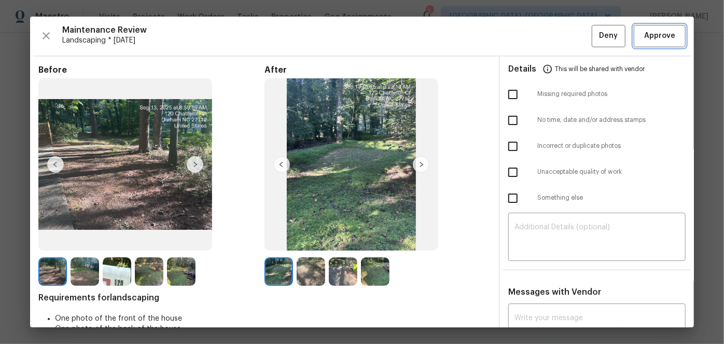
click at [653, 31] on span "Approve" at bounding box center [659, 36] width 31 height 13
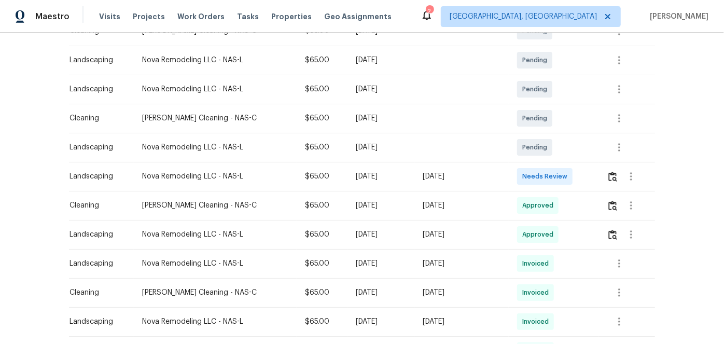
scroll to position [235, 0]
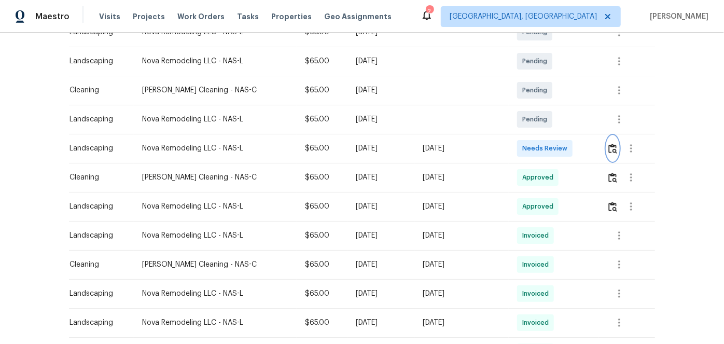
click at [611, 146] on img "button" at bounding box center [612, 149] width 9 height 10
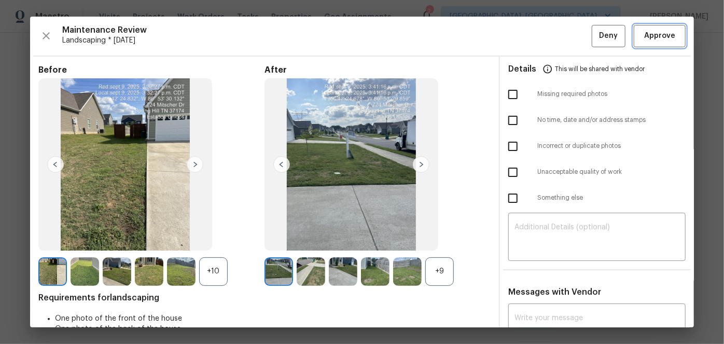
click at [644, 43] on button "Approve" at bounding box center [659, 36] width 52 height 22
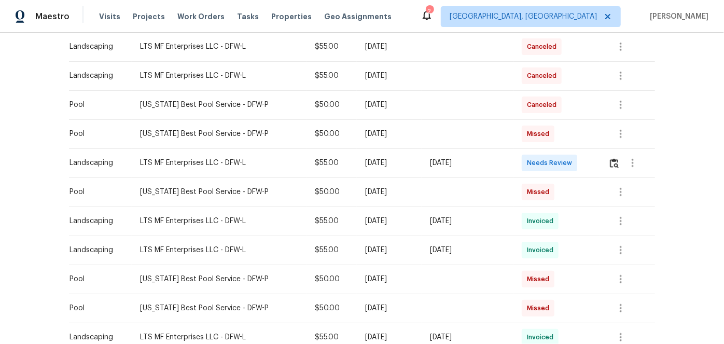
scroll to position [235, 0]
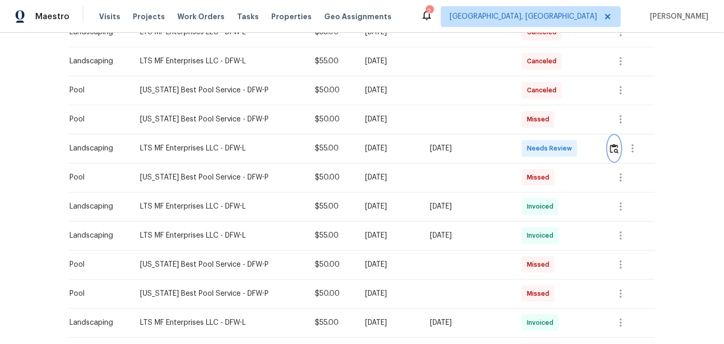
click at [616, 148] on button "button" at bounding box center [614, 148] width 12 height 25
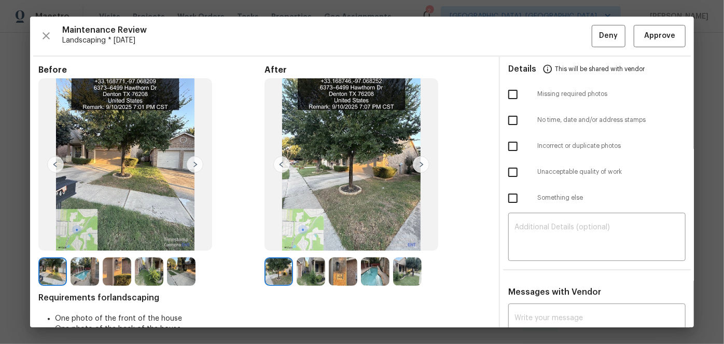
click at [344, 273] on img at bounding box center [343, 271] width 29 height 29
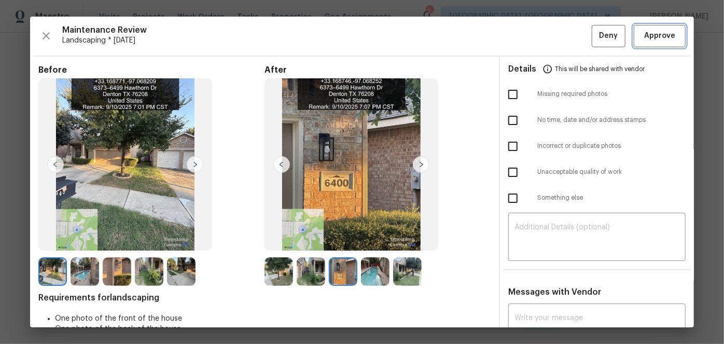
click at [650, 36] on span "Approve" at bounding box center [659, 36] width 31 height 13
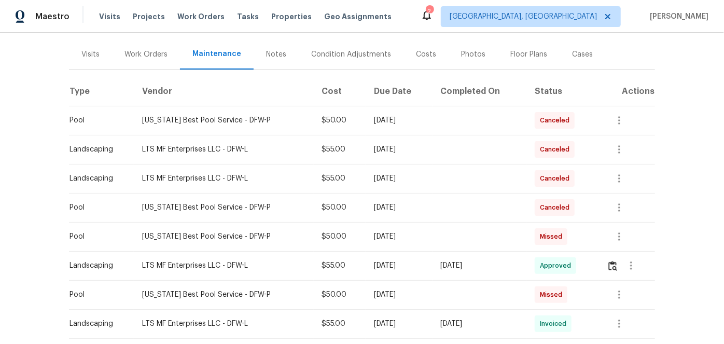
scroll to position [94, 0]
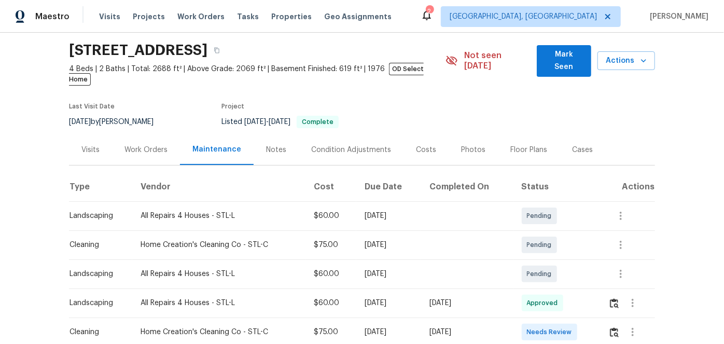
scroll to position [188, 0]
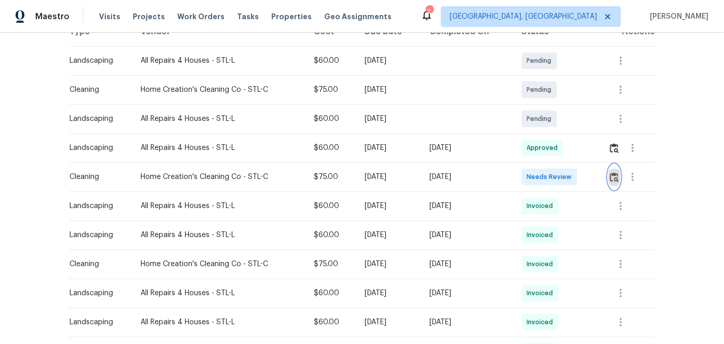
click at [615, 172] on img "button" at bounding box center [614, 177] width 9 height 10
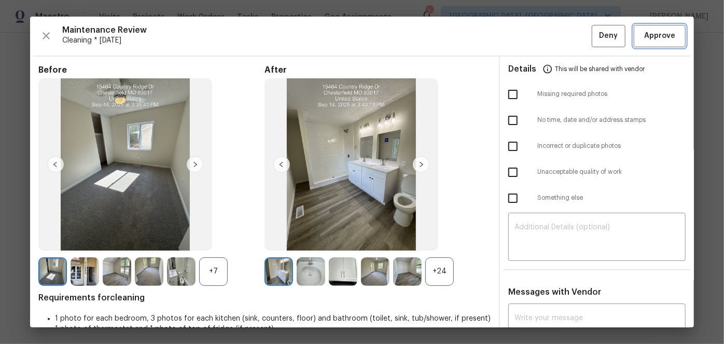
click at [659, 39] on span "Approve" at bounding box center [659, 36] width 31 height 13
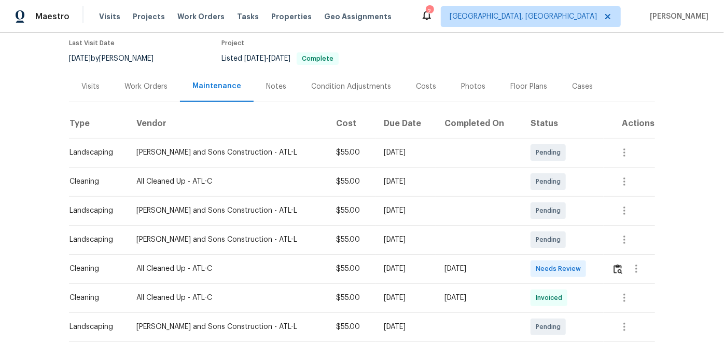
scroll to position [141, 0]
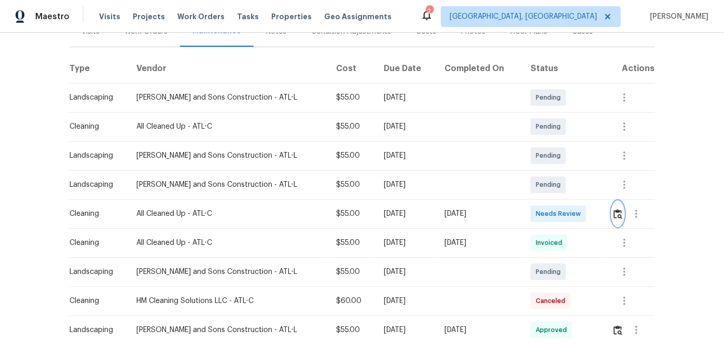
click at [614, 212] on img "button" at bounding box center [617, 214] width 9 height 10
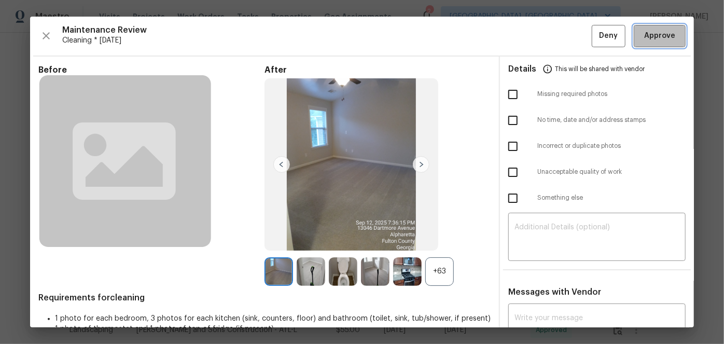
drag, startPoint x: 645, startPoint y: 36, endPoint x: 635, endPoint y: 40, distance: 10.7
click at [645, 36] on span "Approve" at bounding box center [659, 36] width 31 height 13
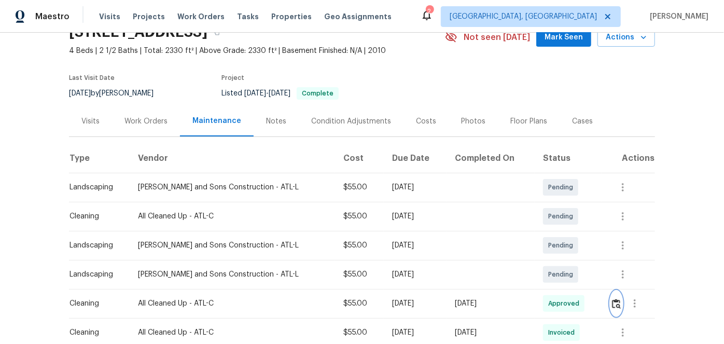
scroll to position [47, 0]
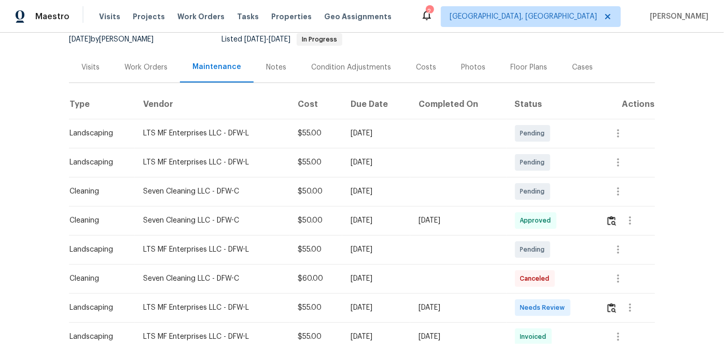
scroll to position [141, 0]
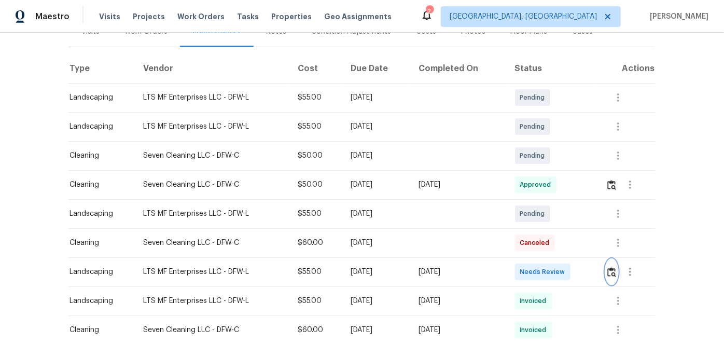
click at [611, 270] on img "button" at bounding box center [611, 272] width 9 height 10
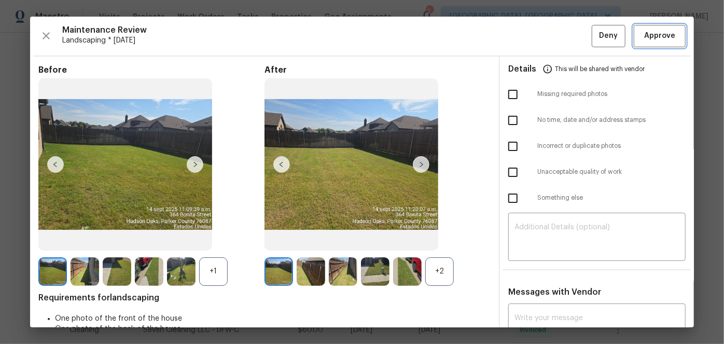
click at [647, 34] on span "Approve" at bounding box center [659, 36] width 31 height 13
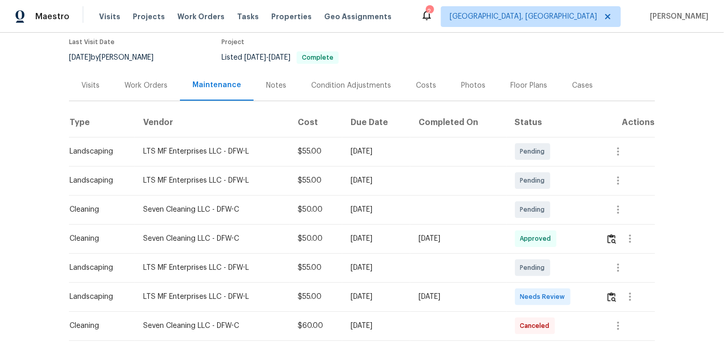
scroll to position [94, 0]
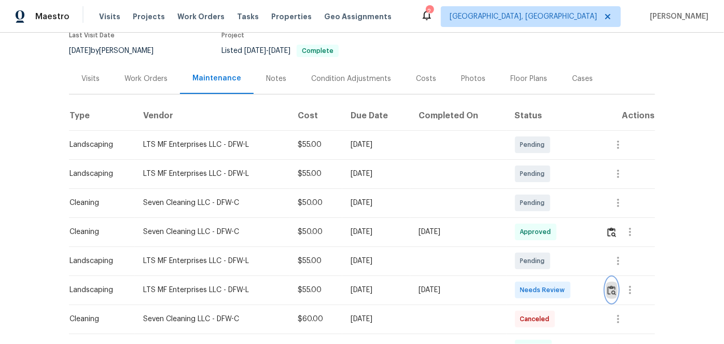
click at [609, 288] on img "button" at bounding box center [611, 290] width 9 height 10
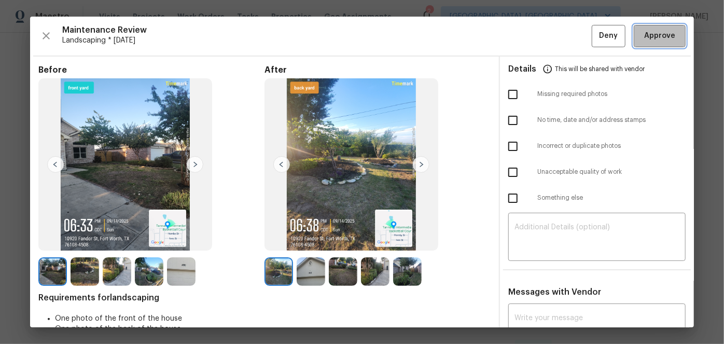
click at [644, 40] on span "Approve" at bounding box center [659, 36] width 31 height 13
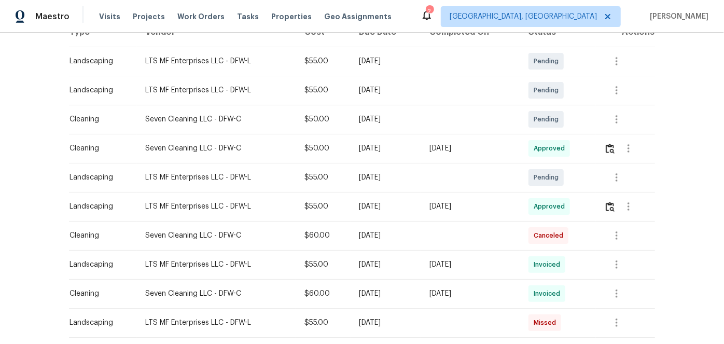
scroll to position [188, 0]
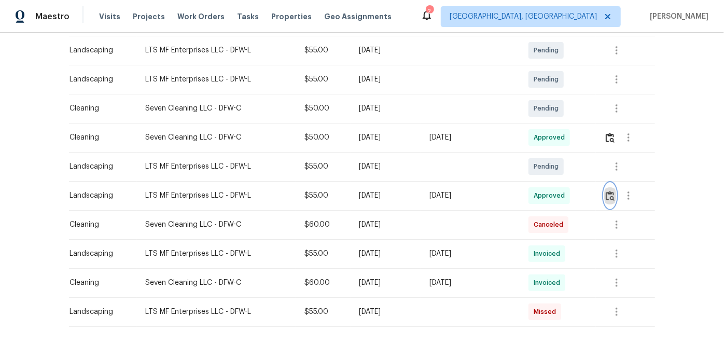
click at [608, 195] on img "button" at bounding box center [609, 196] width 9 height 10
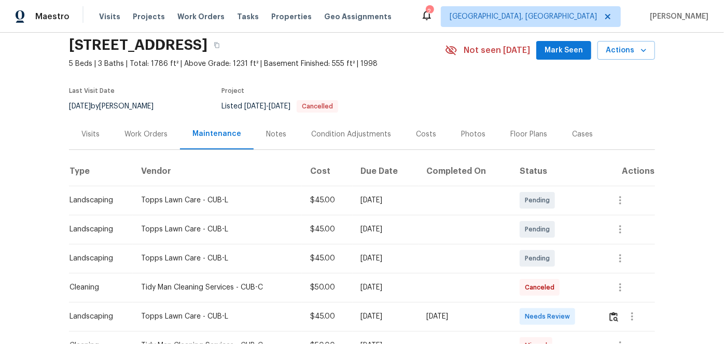
scroll to position [152, 0]
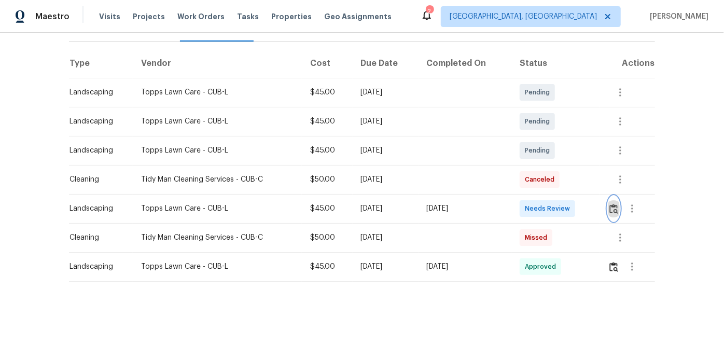
click at [611, 204] on img "button" at bounding box center [613, 209] width 9 height 10
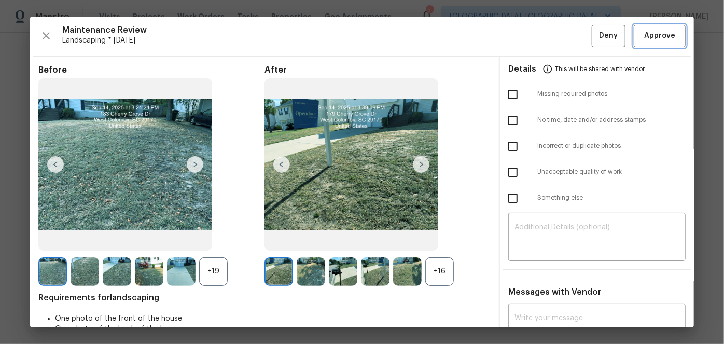
click at [650, 39] on span "Approve" at bounding box center [659, 36] width 31 height 13
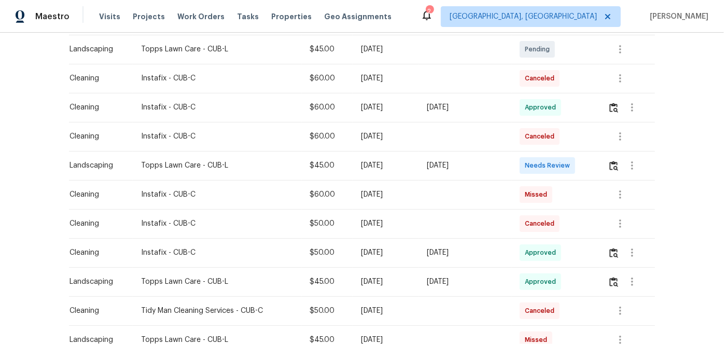
scroll to position [282, 0]
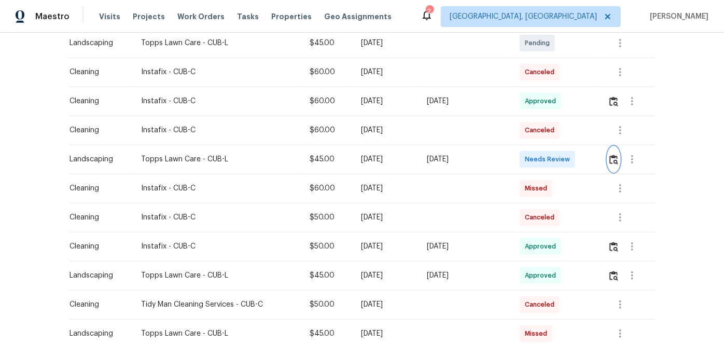
click at [614, 155] on img "button" at bounding box center [613, 159] width 9 height 10
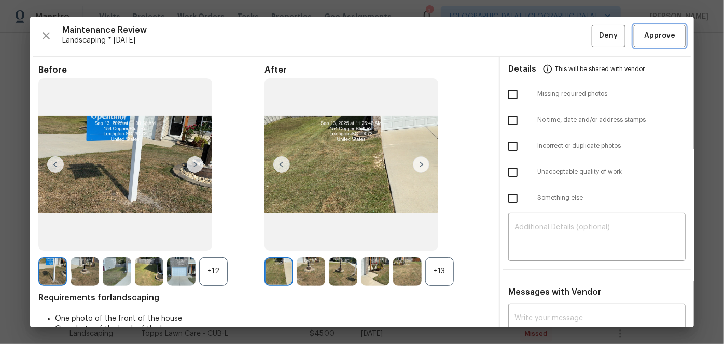
click at [644, 33] on span "Approve" at bounding box center [659, 36] width 31 height 13
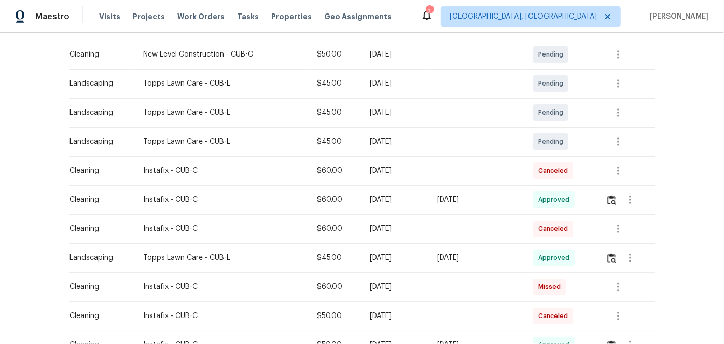
scroll to position [188, 0]
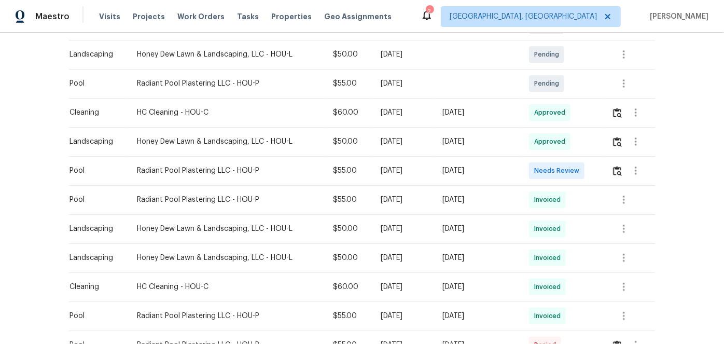
scroll to position [330, 0]
click at [613, 167] on img "button" at bounding box center [617, 170] width 9 height 10
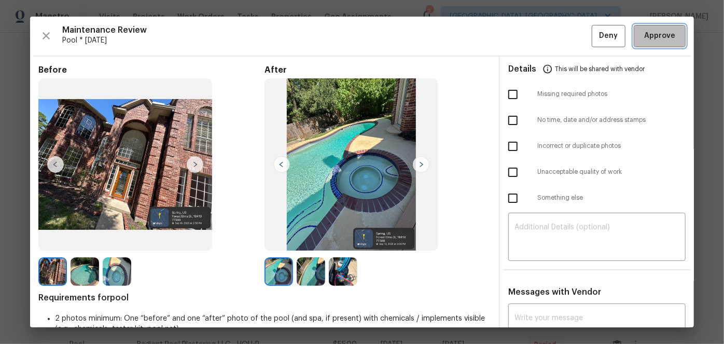
click at [653, 33] on span "Approve" at bounding box center [659, 36] width 31 height 13
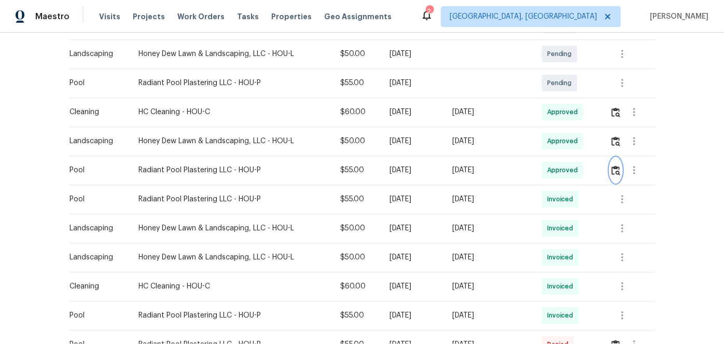
click at [613, 170] on img "button" at bounding box center [615, 170] width 9 height 10
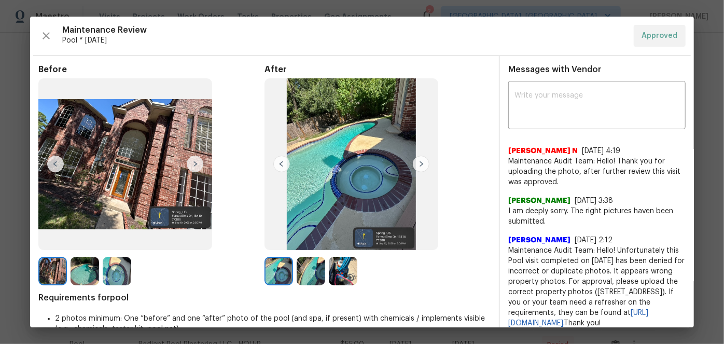
click at [191, 162] on img at bounding box center [195, 163] width 17 height 17
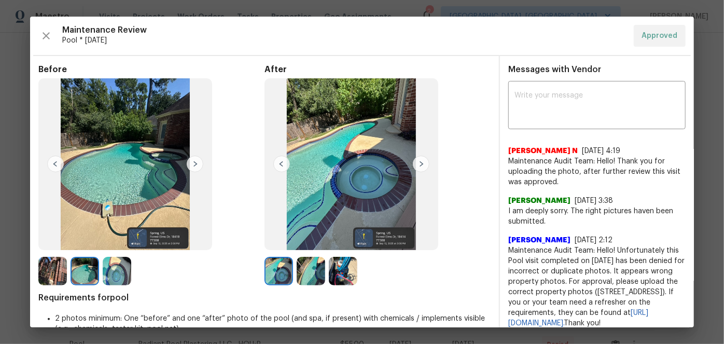
click at [191, 162] on img at bounding box center [195, 163] width 17 height 17
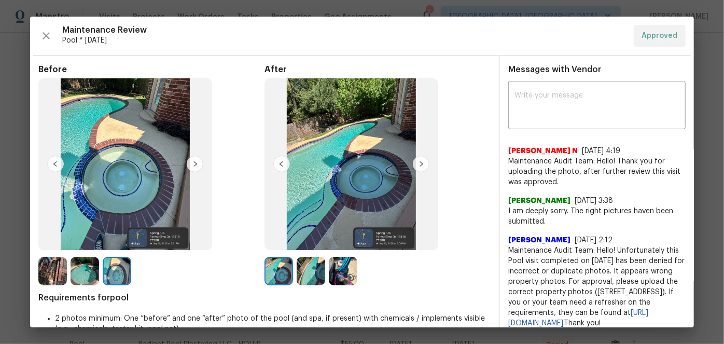
click at [415, 165] on img at bounding box center [421, 163] width 17 height 17
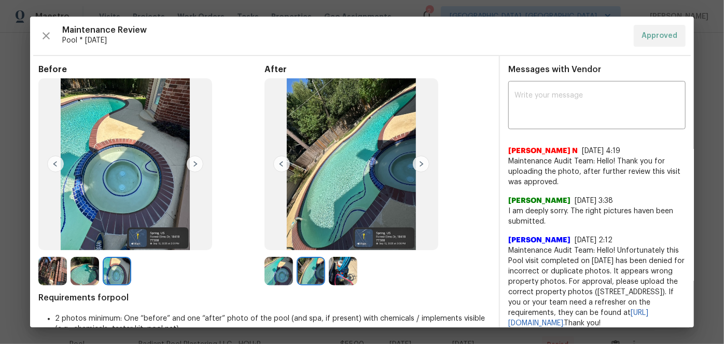
click at [415, 165] on img at bounding box center [421, 163] width 17 height 17
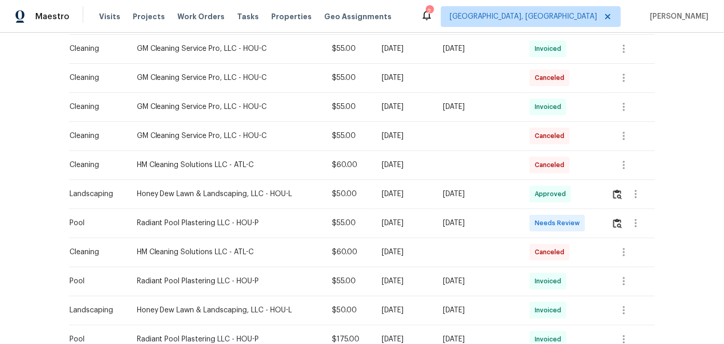
scroll to position [424, 0]
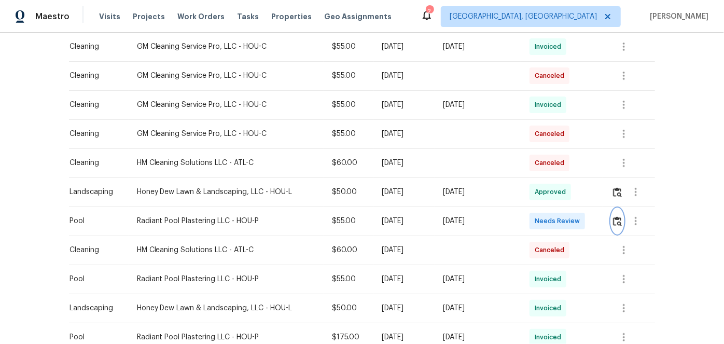
click at [613, 219] on img "button" at bounding box center [617, 221] width 9 height 10
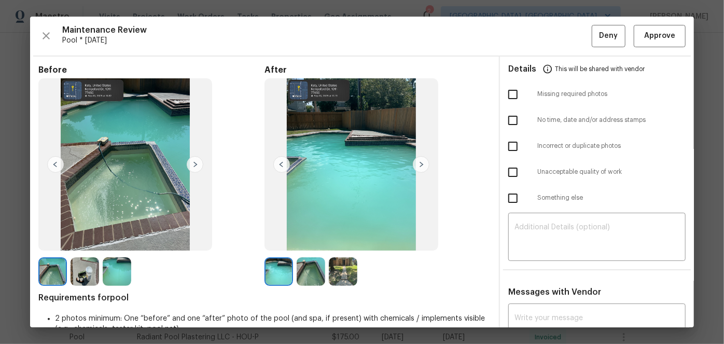
click at [420, 163] on img at bounding box center [421, 164] width 17 height 17
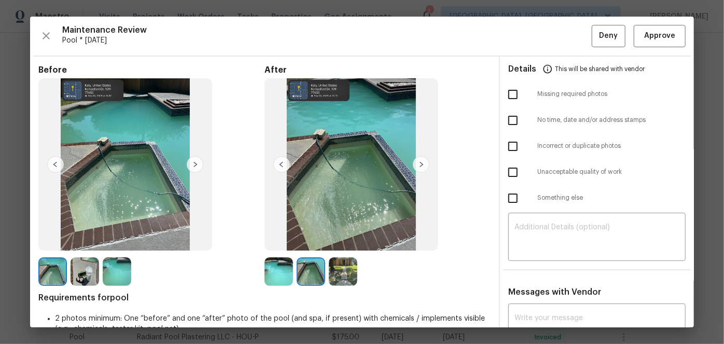
click at [420, 163] on img at bounding box center [421, 164] width 17 height 17
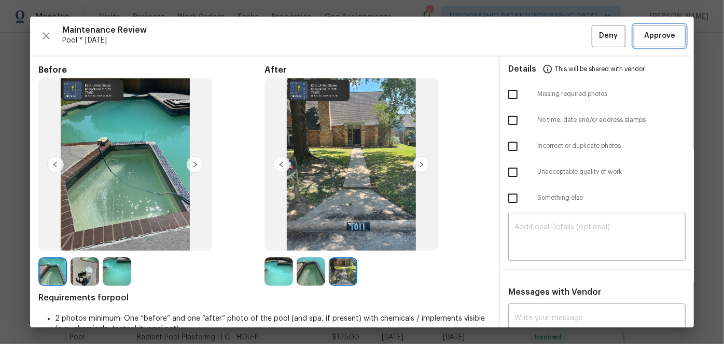
click at [650, 36] on span "Approve" at bounding box center [659, 36] width 31 height 13
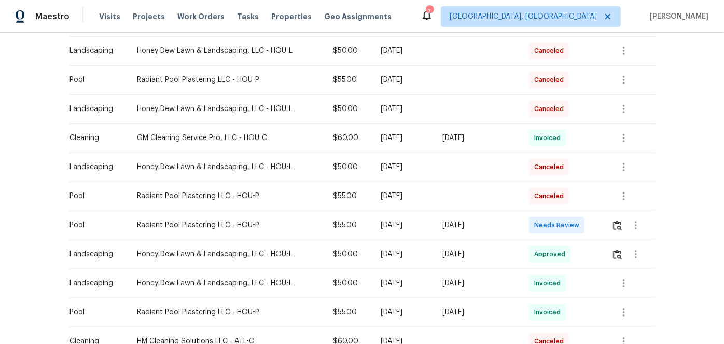
scroll to position [235, 0]
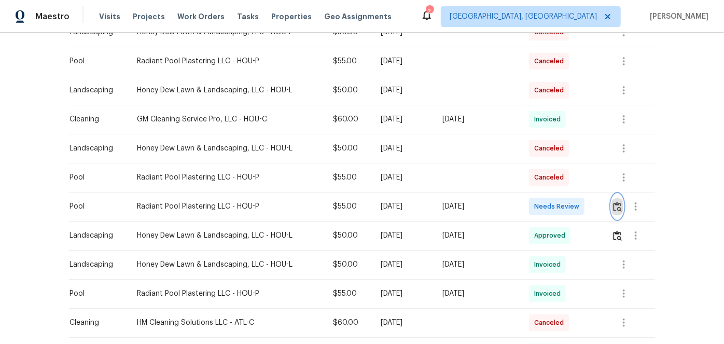
click at [618, 203] on img "button" at bounding box center [617, 207] width 9 height 10
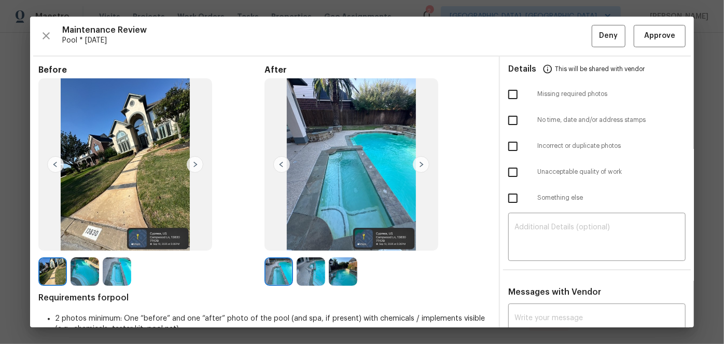
click at [193, 159] on img at bounding box center [195, 164] width 17 height 17
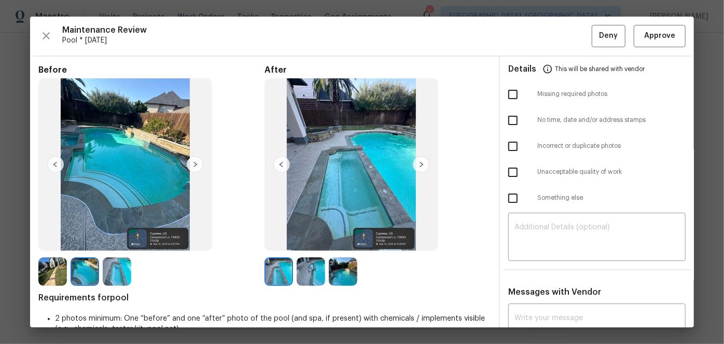
click at [193, 159] on img at bounding box center [195, 164] width 17 height 17
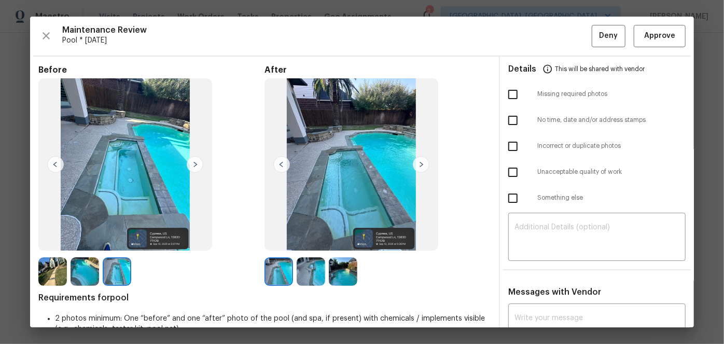
click at [419, 162] on img at bounding box center [421, 164] width 17 height 17
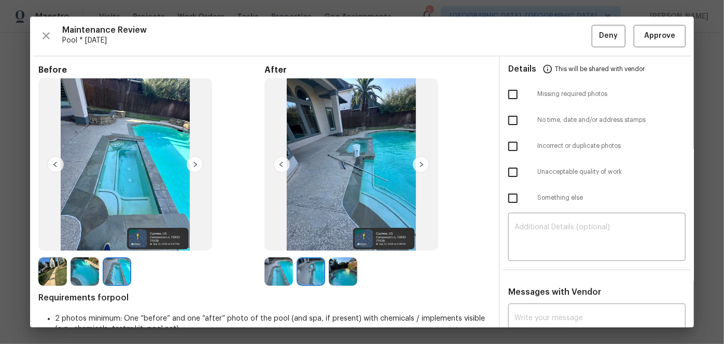
click at [419, 162] on img at bounding box center [421, 164] width 17 height 17
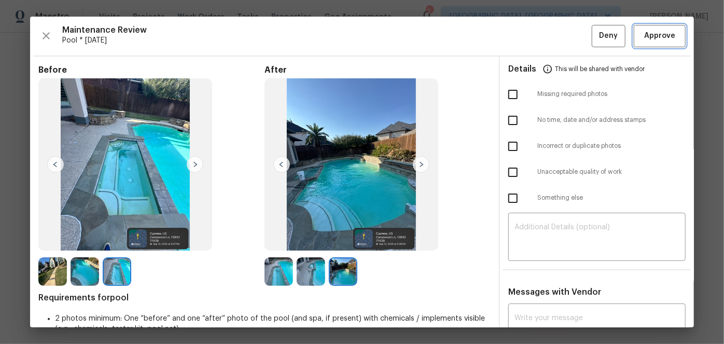
click at [650, 43] on button "Approve" at bounding box center [659, 36] width 52 height 22
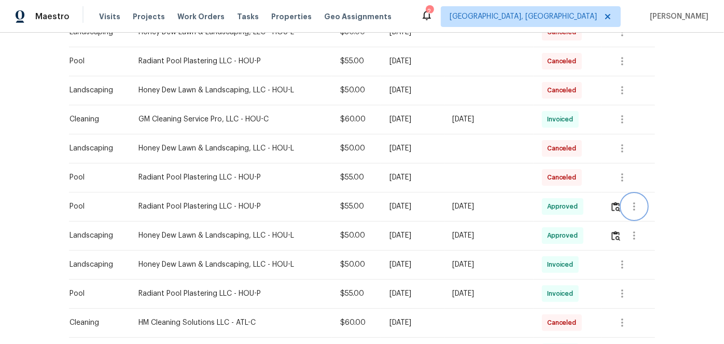
click at [630, 205] on icon "button" at bounding box center [634, 206] width 12 height 12
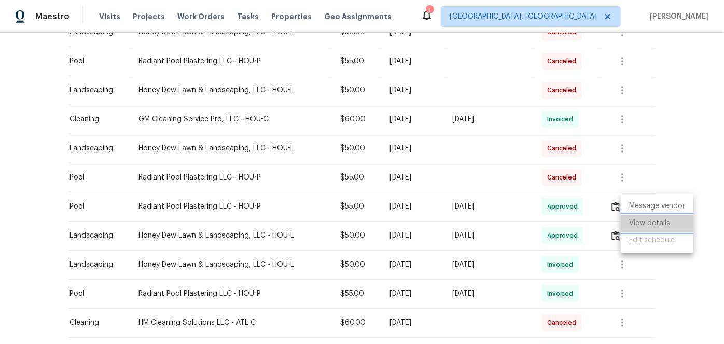
click at [630, 224] on li "View details" at bounding box center [656, 223] width 73 height 17
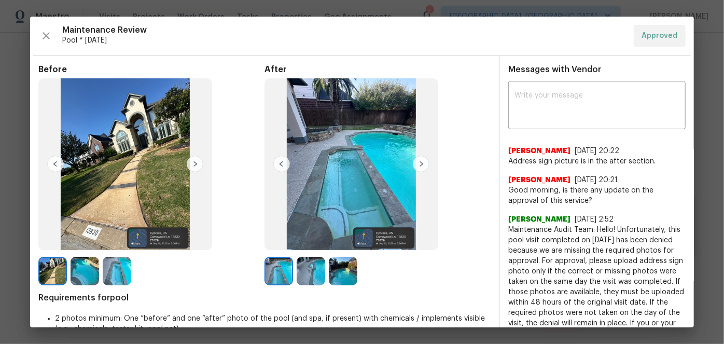
click at [419, 167] on img at bounding box center [421, 163] width 17 height 17
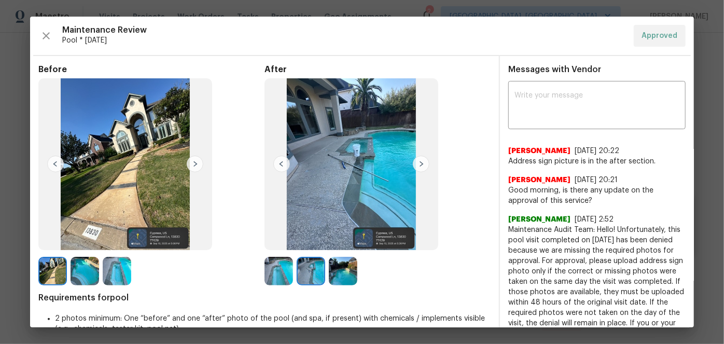
click at [419, 167] on img at bounding box center [421, 163] width 17 height 17
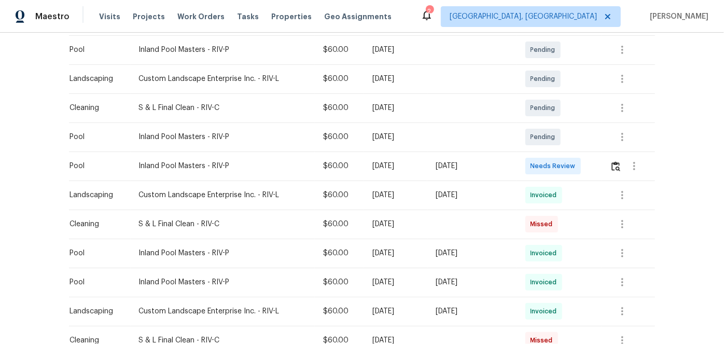
scroll to position [282, 0]
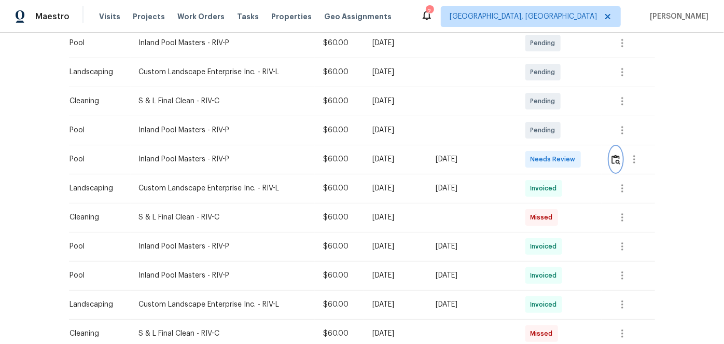
click at [612, 156] on img "button" at bounding box center [615, 159] width 9 height 10
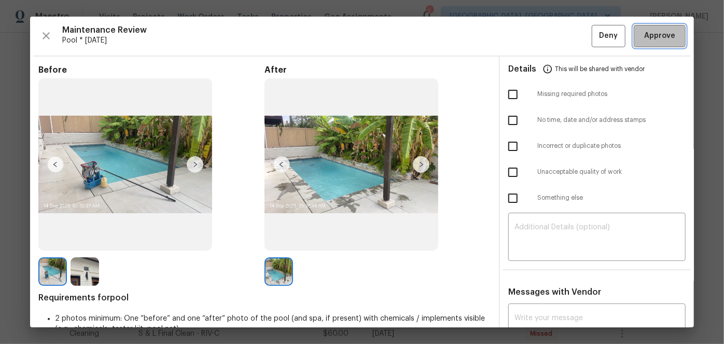
click at [644, 40] on span "Approve" at bounding box center [659, 36] width 31 height 13
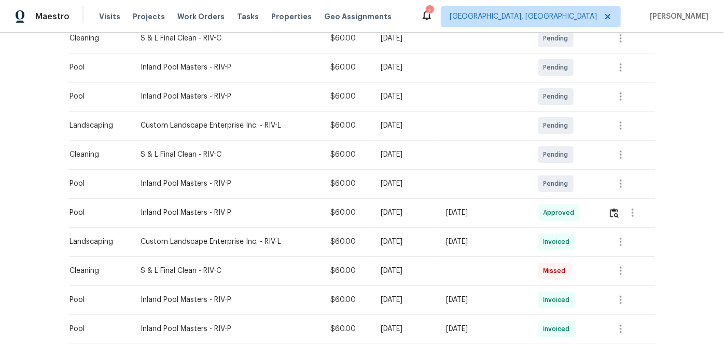
scroll to position [235, 0]
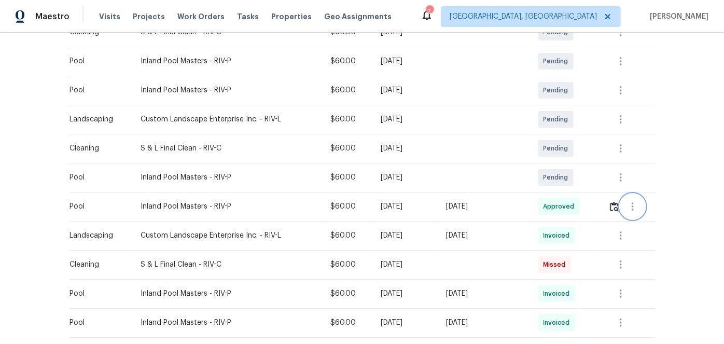
click at [628, 207] on icon "button" at bounding box center [632, 206] width 12 height 12
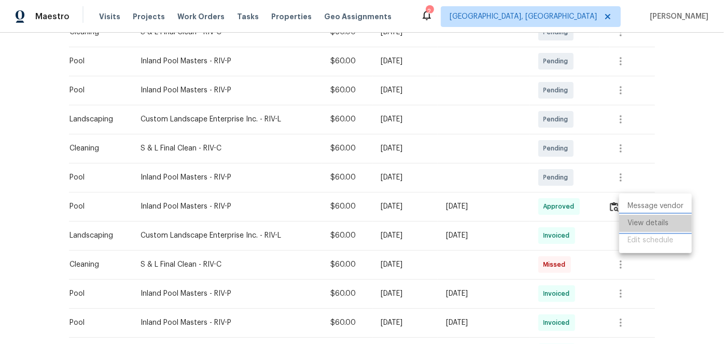
click at [623, 220] on li "View details" at bounding box center [655, 223] width 73 height 17
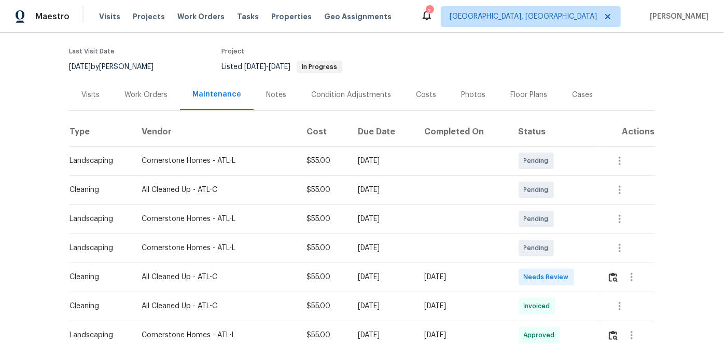
scroll to position [94, 0]
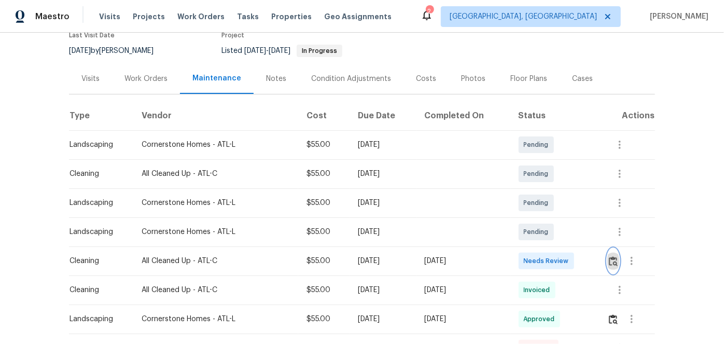
click at [610, 261] on img "button" at bounding box center [613, 261] width 9 height 10
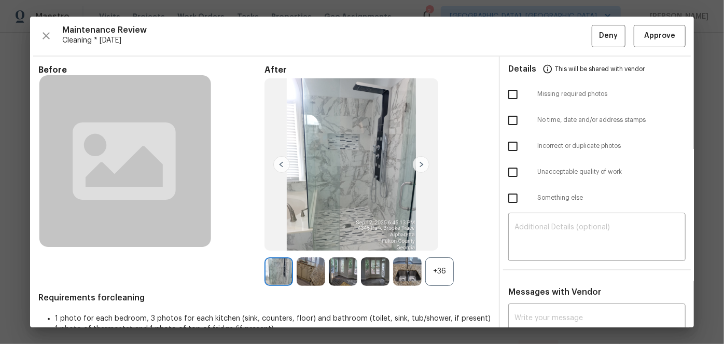
click at [505, 94] on input "checkbox" at bounding box center [513, 94] width 22 height 22
checkbox input "true"
click at [522, 219] on div "​" at bounding box center [596, 238] width 177 height 46
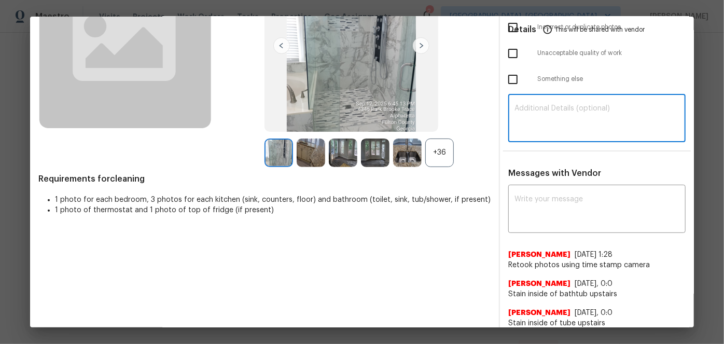
scroll to position [127, 0]
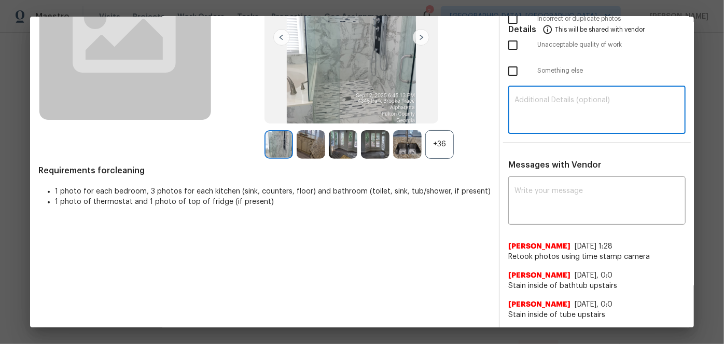
paste textarea "Maintenance Audit Team: Hello! Unfortunately, this Cleaning visit completed on …"
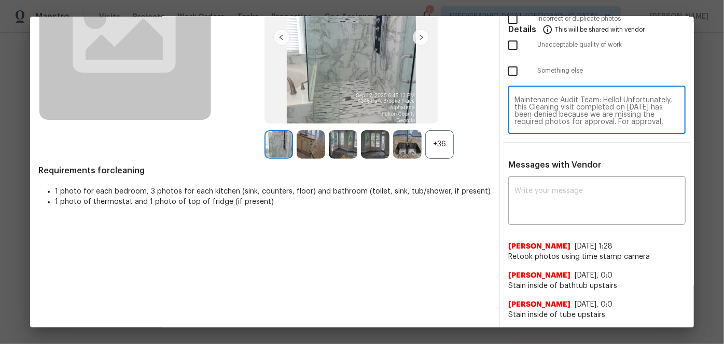
scroll to position [87, 0]
type textarea "Maintenance Audit Team: Hello! Unfortunately, this Cleaning visit completed on …"
click at [527, 193] on textarea at bounding box center [596, 201] width 165 height 29
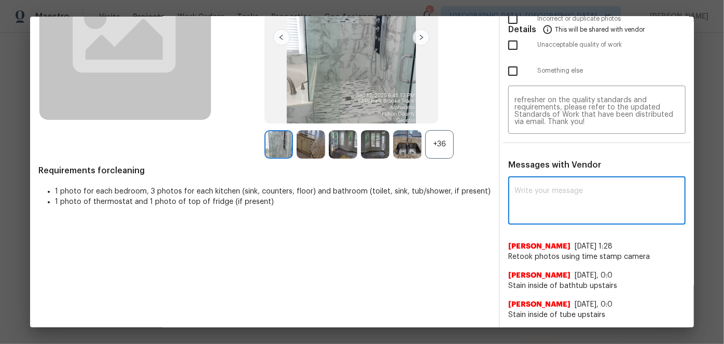
paste textarea "Maintenance Audit Team: Hello! Unfortunately, this Cleaning visit completed on …"
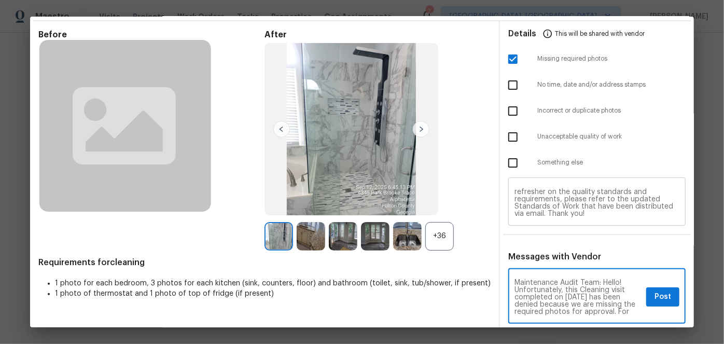
scroll to position [33, 0]
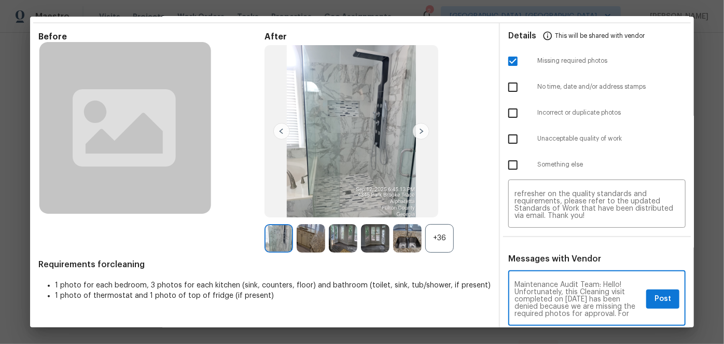
type textarea "Maintenance Audit Team: Hello! Unfortunately, this Cleaning visit completed on …"
click at [659, 302] on span "Post" at bounding box center [662, 298] width 17 height 13
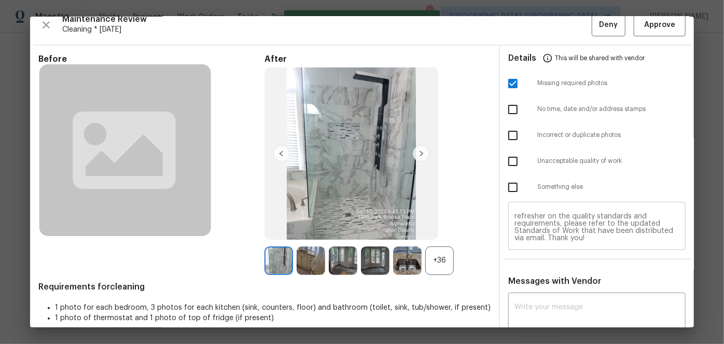
scroll to position [0, 0]
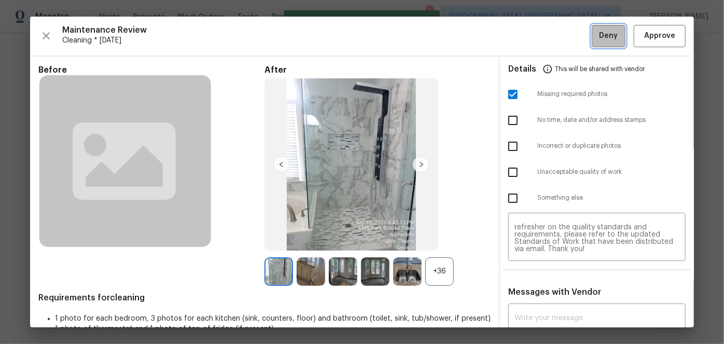
click at [603, 35] on span "Deny" at bounding box center [608, 36] width 19 height 13
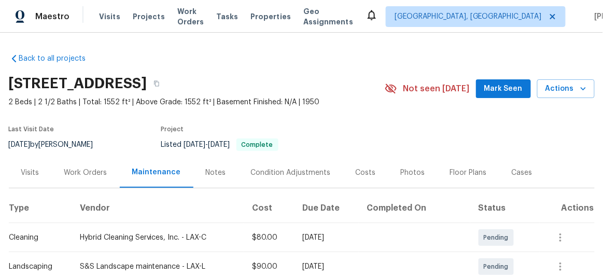
scroll to position [94, 0]
